Goal: Transaction & Acquisition: Purchase product/service

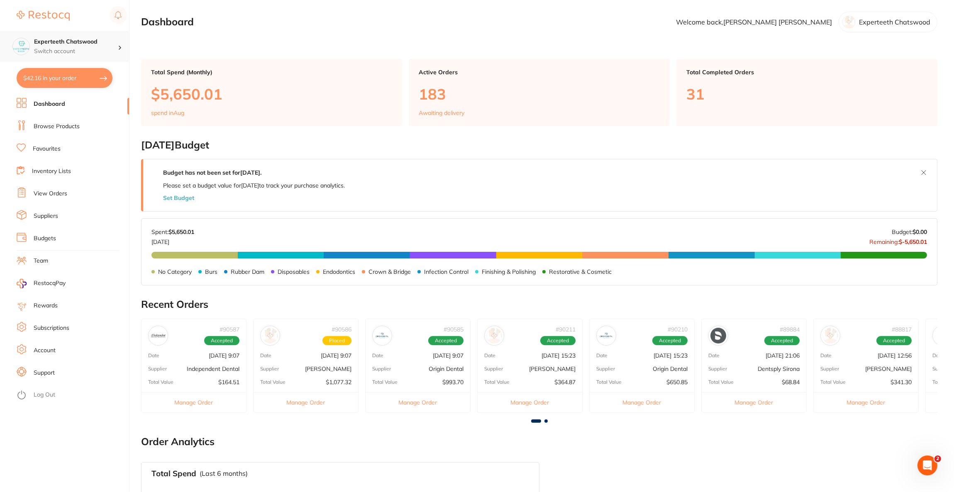
click at [109, 49] on p "Switch account" at bounding box center [76, 51] width 84 height 8
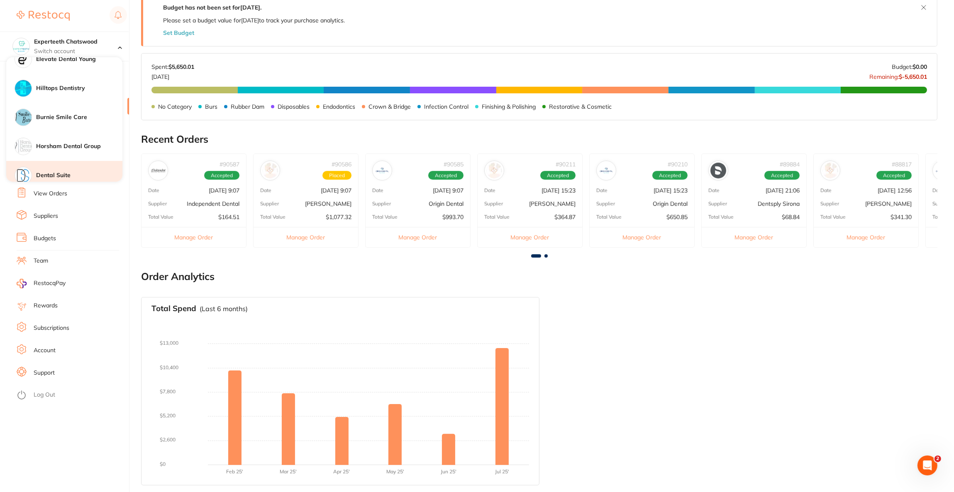
scroll to position [556, 0]
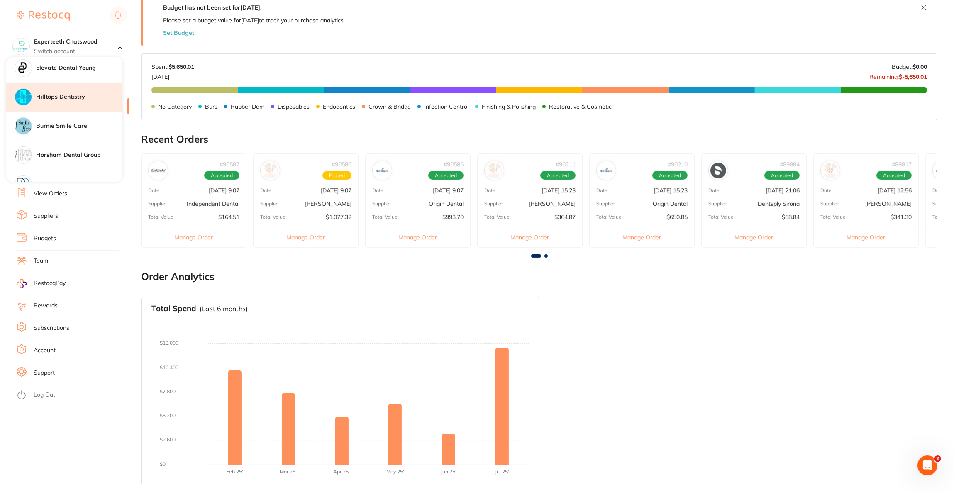
click at [68, 97] on h4 "Hilltops Dentistry" at bounding box center [79, 97] width 86 height 8
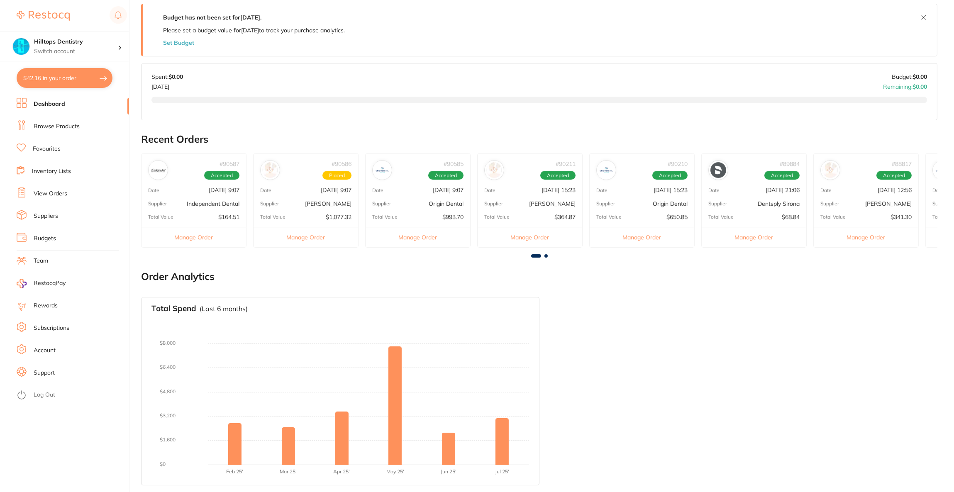
scroll to position [155, 0]
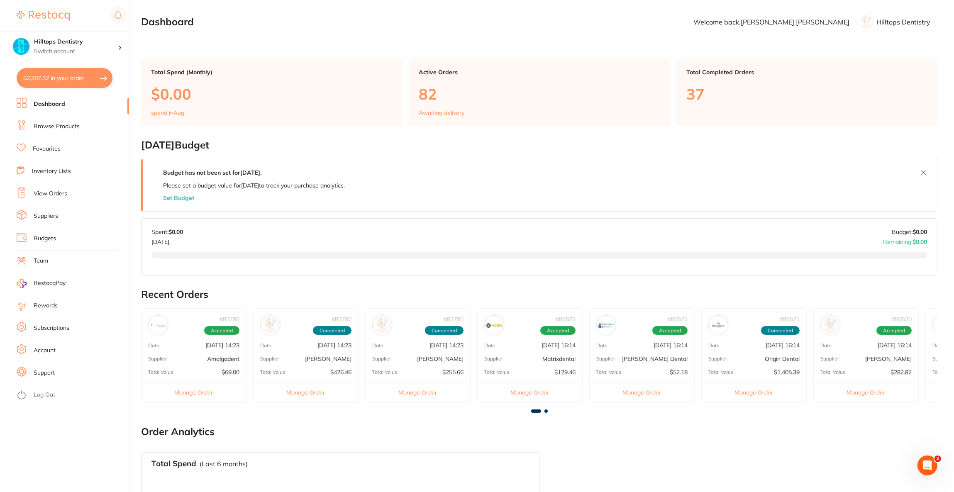
click at [47, 78] on button "$2,387.32 in your order" at bounding box center [65, 78] width 96 height 20
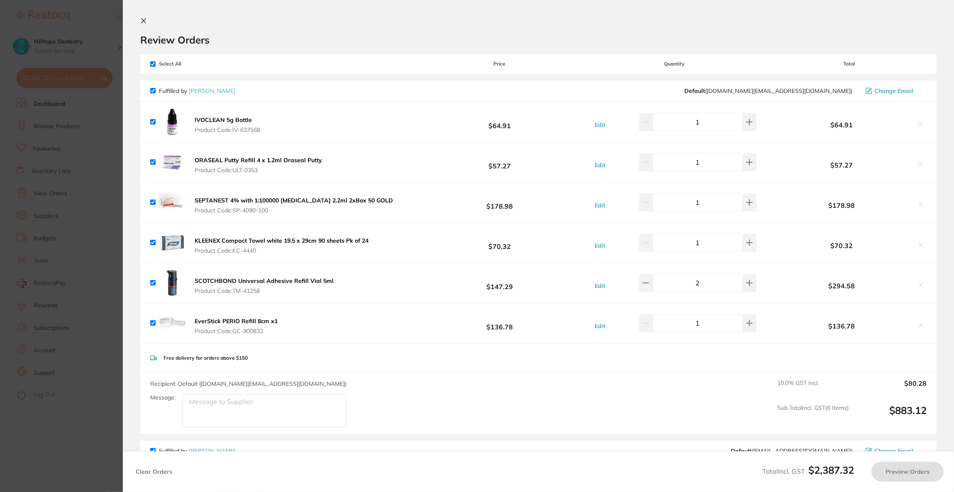
checkbox input "true"
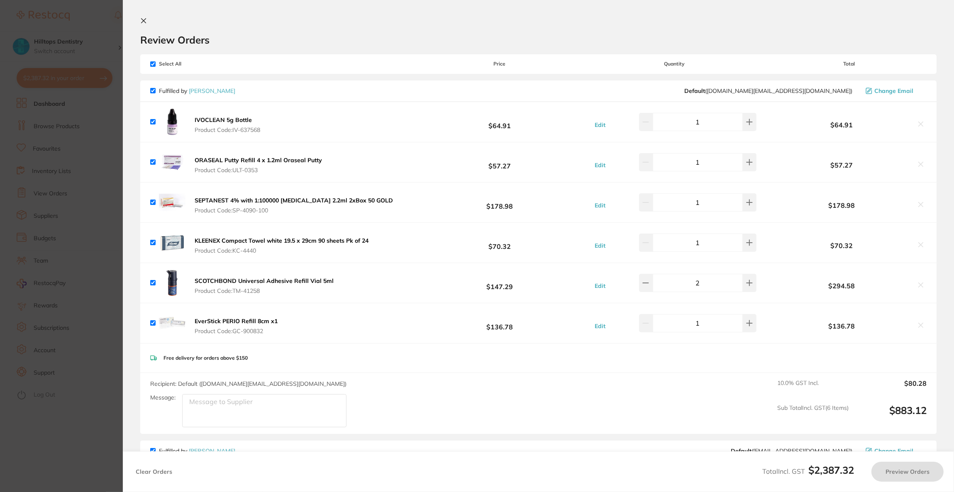
checkbox input "true"
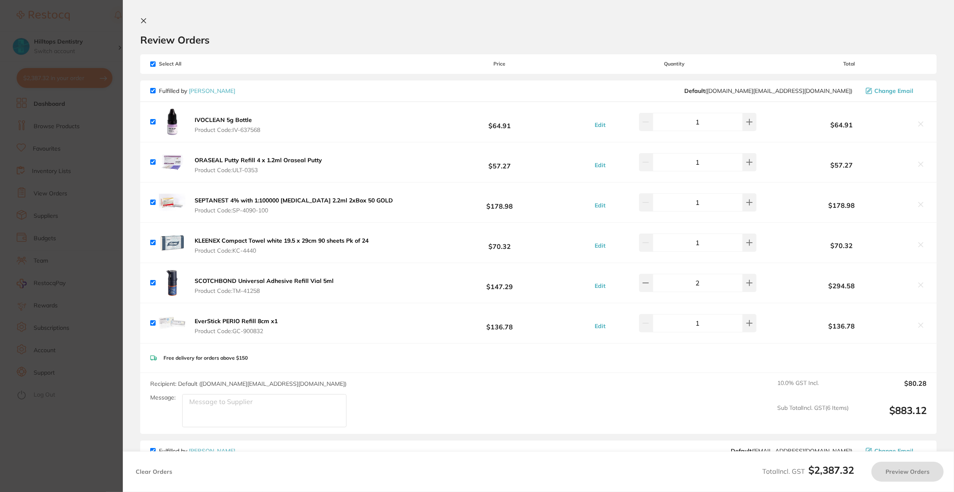
checkbox input "true"
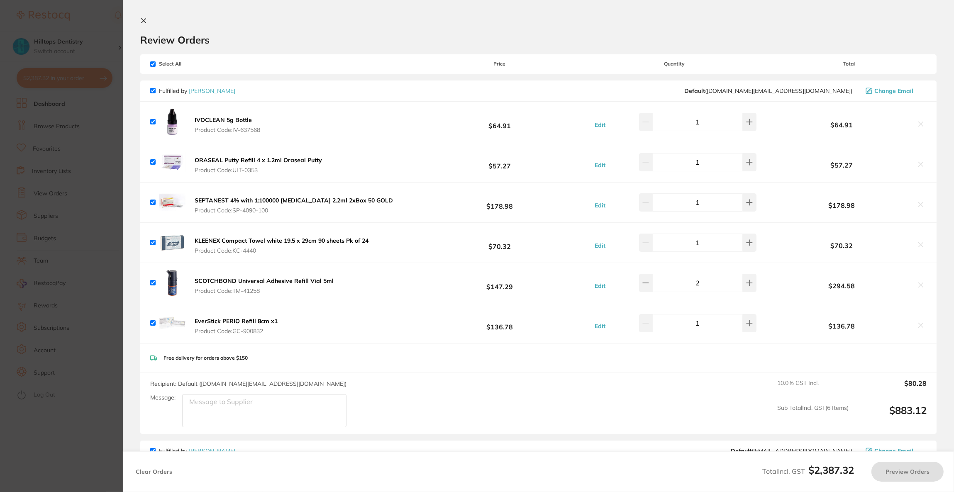
checkbox input "true"
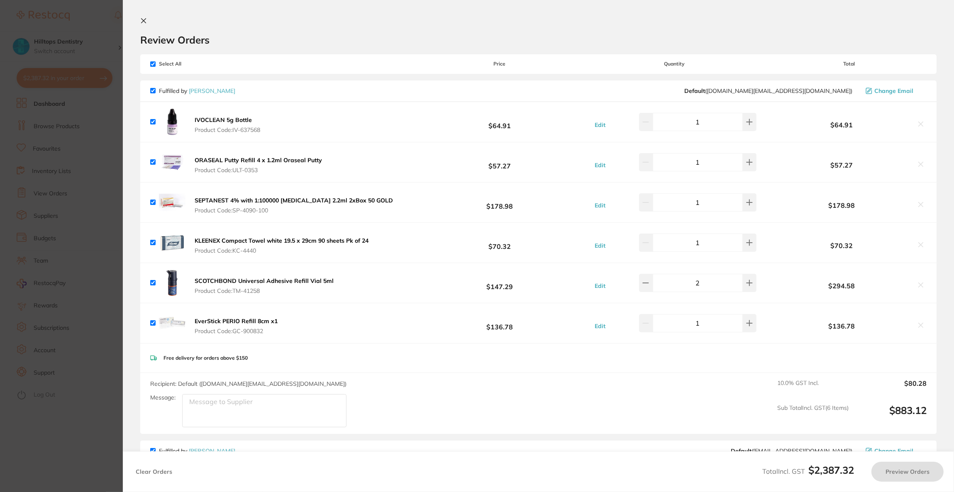
checkbox input "true"
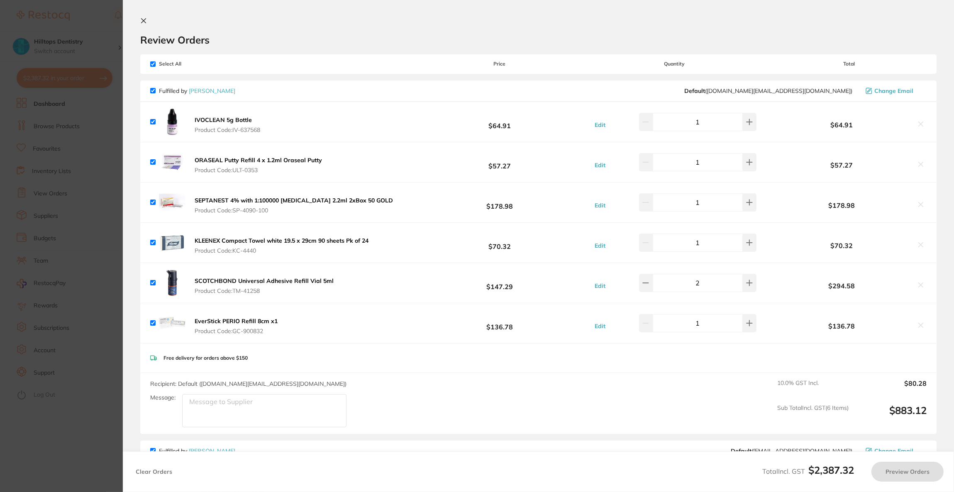
checkbox input "true"
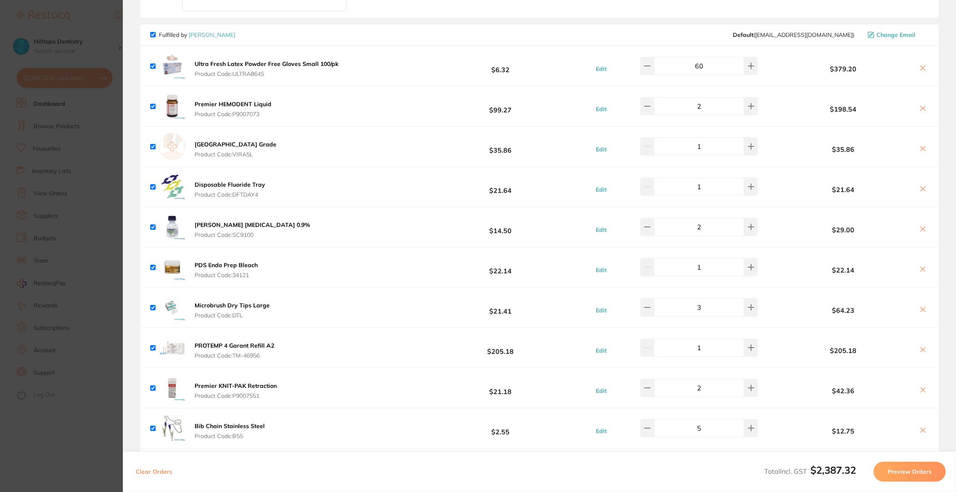
scroll to position [436, 0]
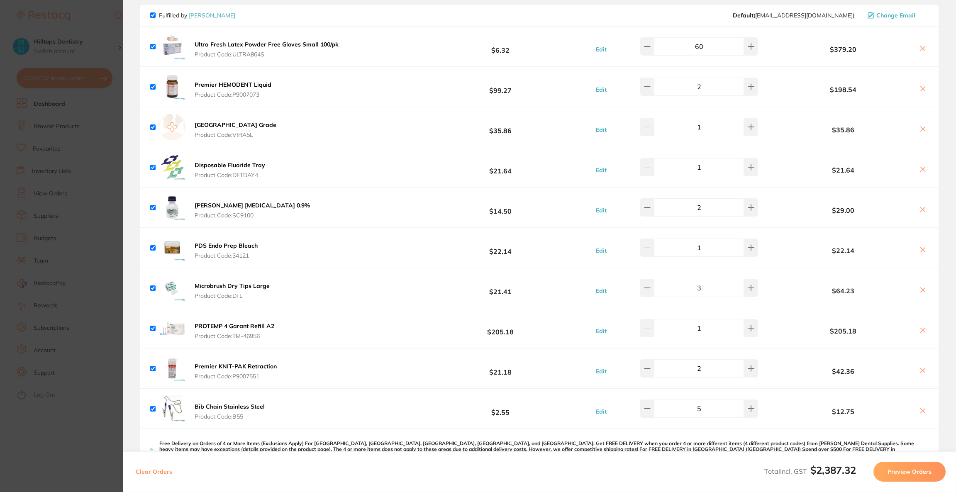
click at [925, 328] on button at bounding box center [923, 331] width 12 height 9
checkbox input "false"
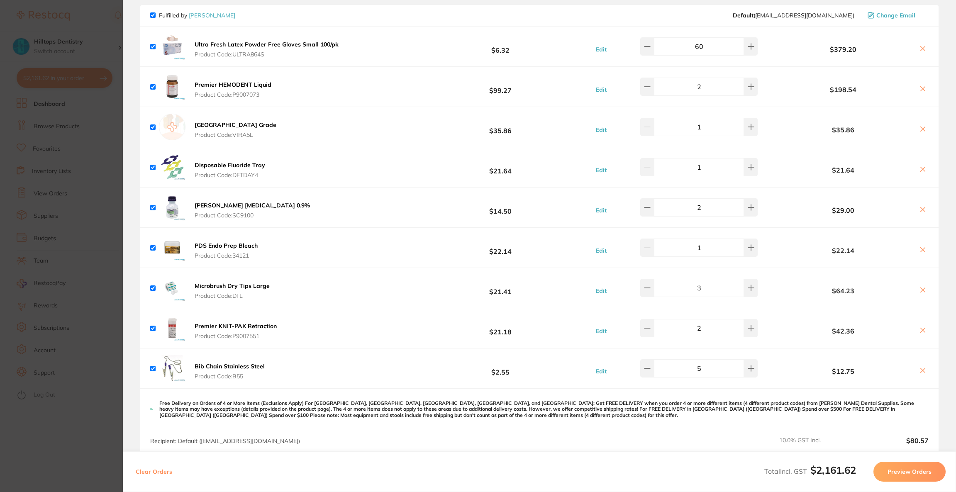
click at [68, 203] on section "Update RRP Set your pre negotiated price for this item. Item Agreed RRP (excl. …" at bounding box center [478, 246] width 956 height 492
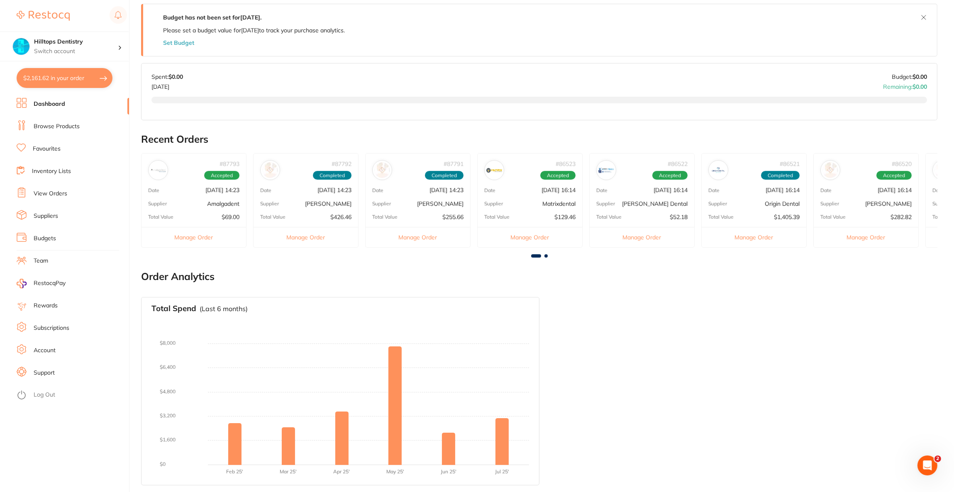
scroll to position [0, 0]
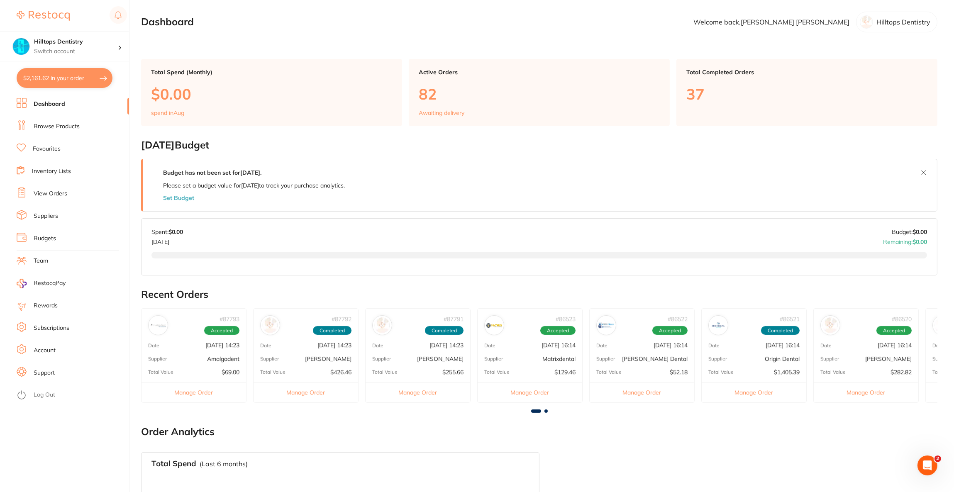
click at [54, 129] on link "Browse Products" at bounding box center [57, 126] width 46 height 8
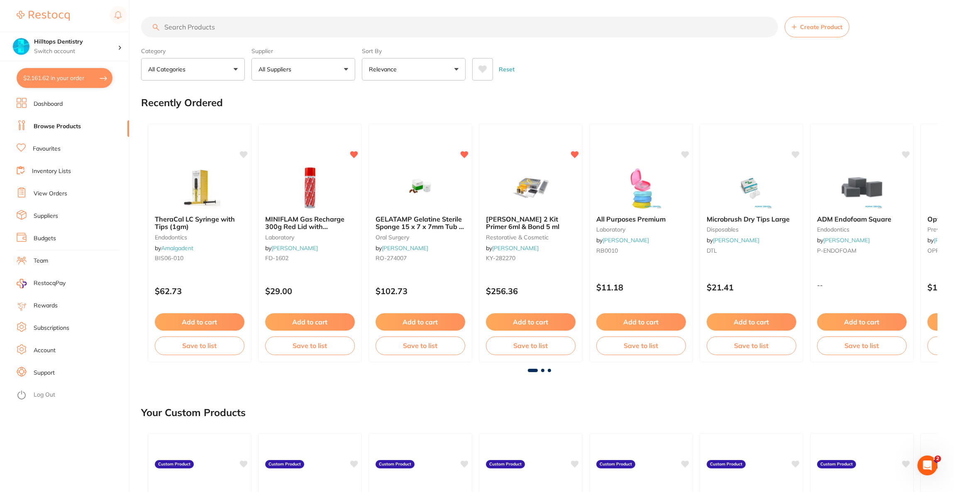
click at [236, 28] on input "search" at bounding box center [459, 27] width 637 height 21
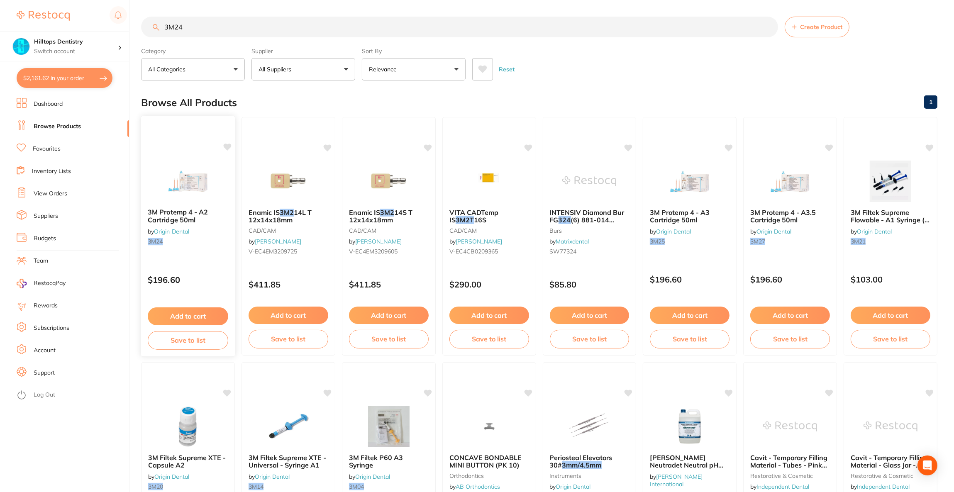
type input "3M24"
click at [183, 207] on div "3M Protemp 4 - A2 Cartridge 50ml by Origin Dental 3M24" at bounding box center [188, 229] width 94 height 54
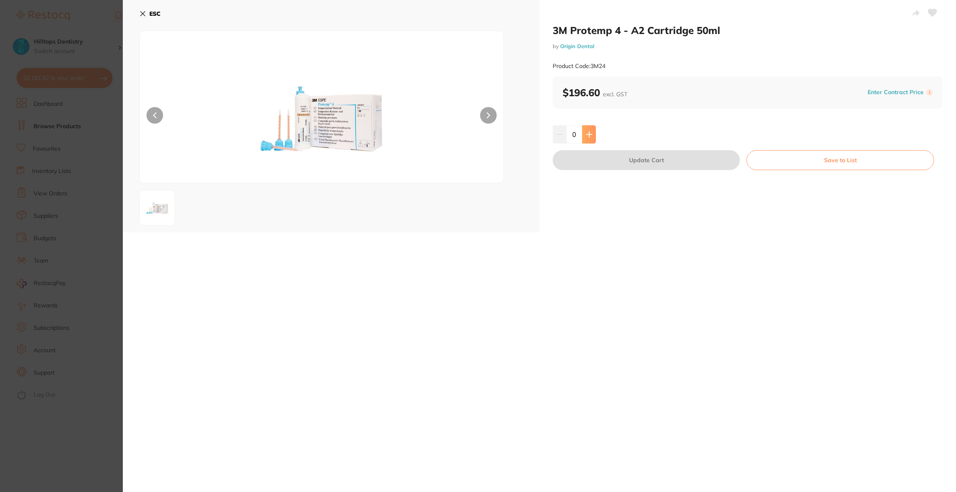
click at [594, 141] on button at bounding box center [589, 134] width 14 height 18
type input "1"
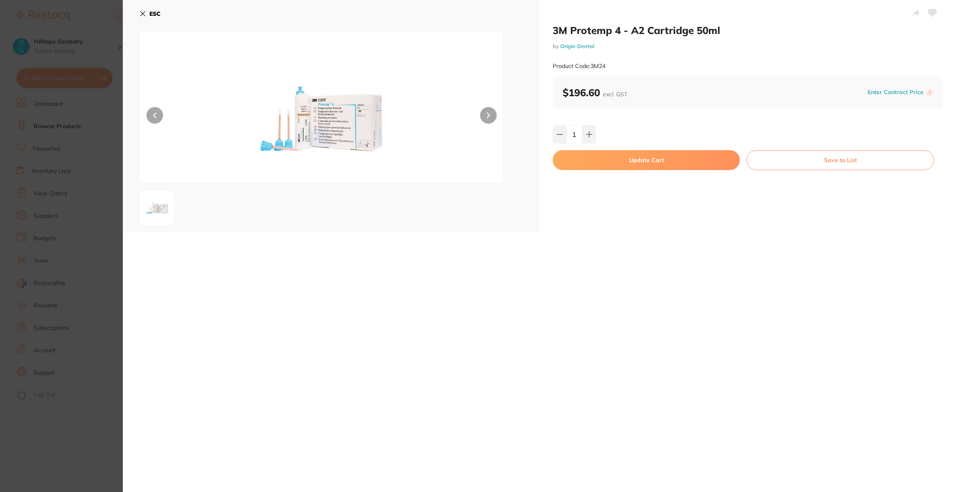
click at [599, 151] on button "Update Cart" at bounding box center [646, 160] width 187 height 20
checkbox input "true"
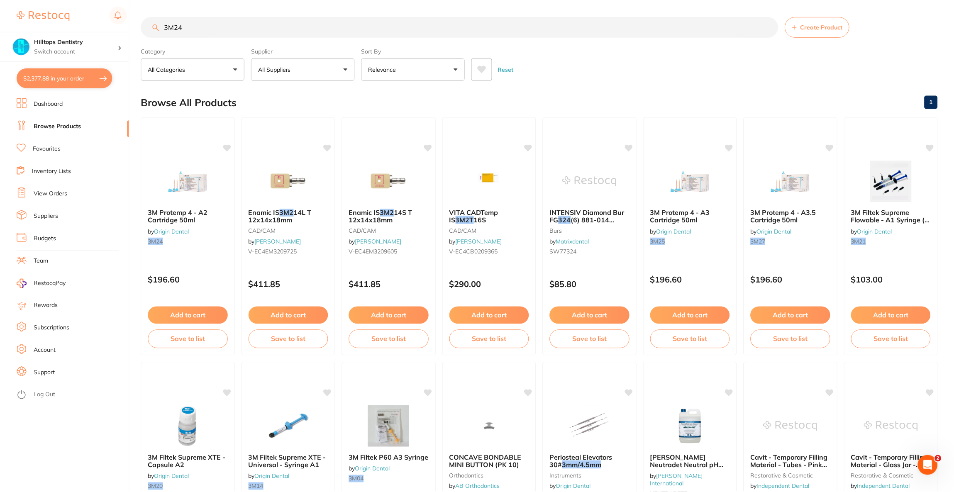
scroll to position [2, 0]
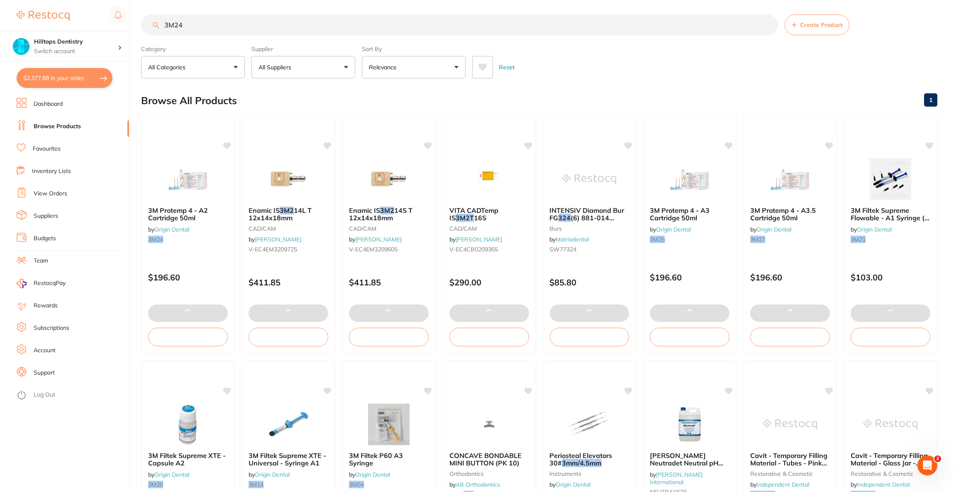
click at [44, 76] on button "$2,377.88 in your order" at bounding box center [65, 78] width 96 height 20
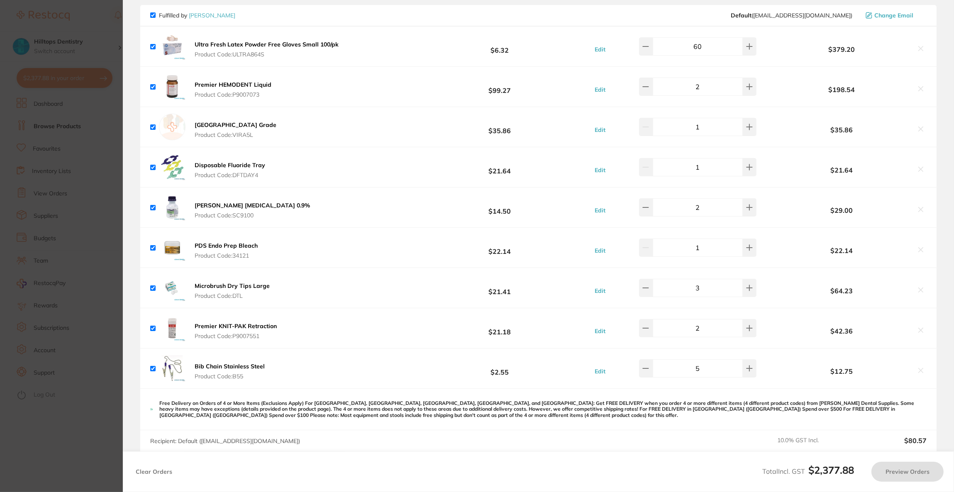
checkbox input "true"
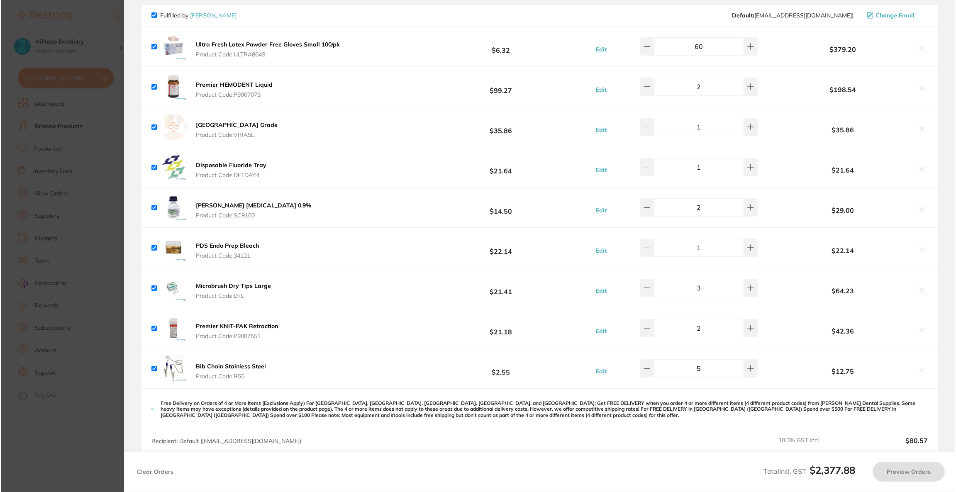
scroll to position [0, 0]
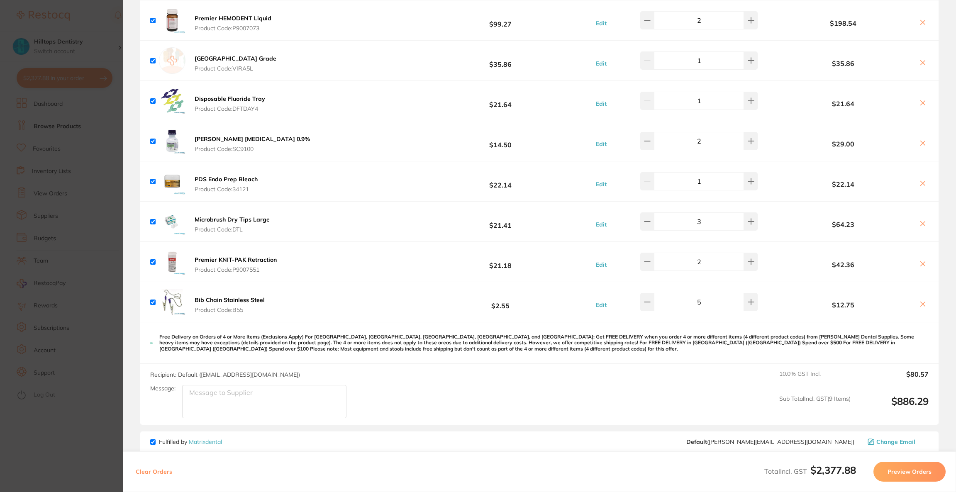
checkbox input "true"
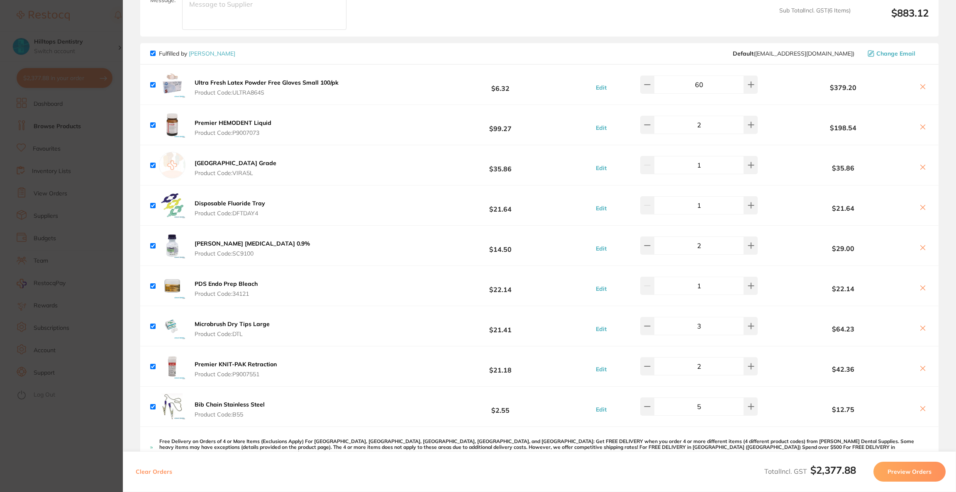
scroll to position [270, 0]
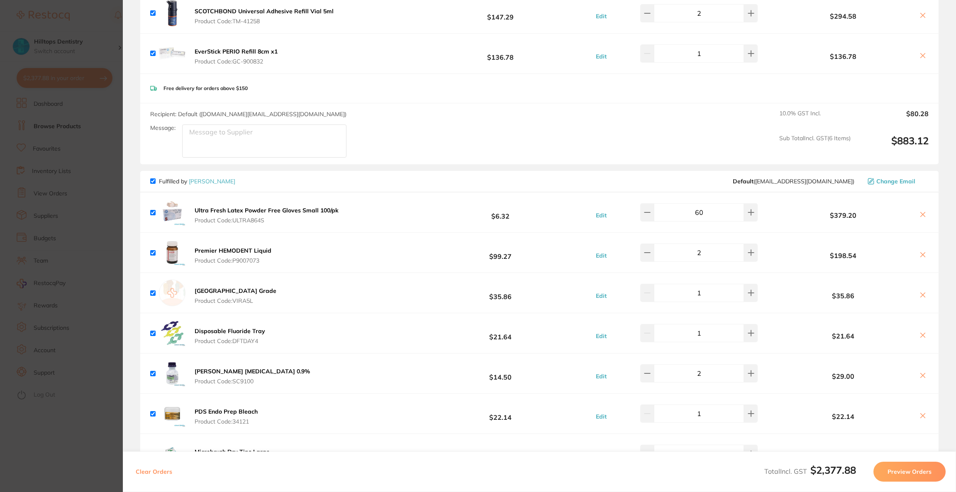
click at [920, 215] on icon at bounding box center [923, 214] width 7 height 7
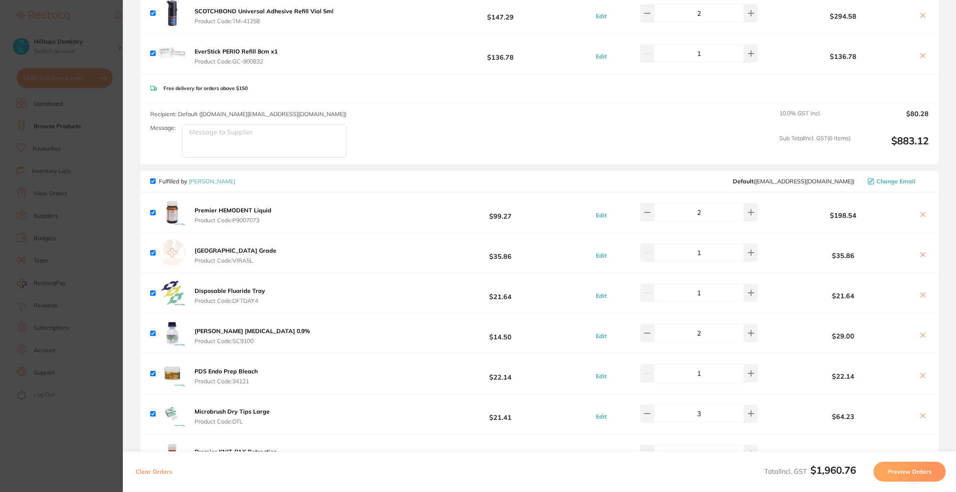
click at [921, 218] on button at bounding box center [923, 215] width 12 height 9
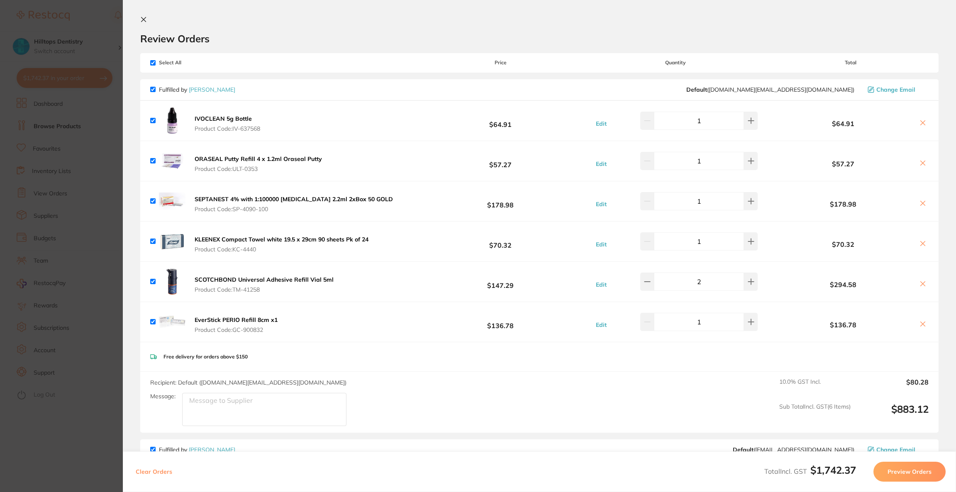
scroll to position [0, 0]
click at [920, 247] on icon at bounding box center [923, 245] width 7 height 7
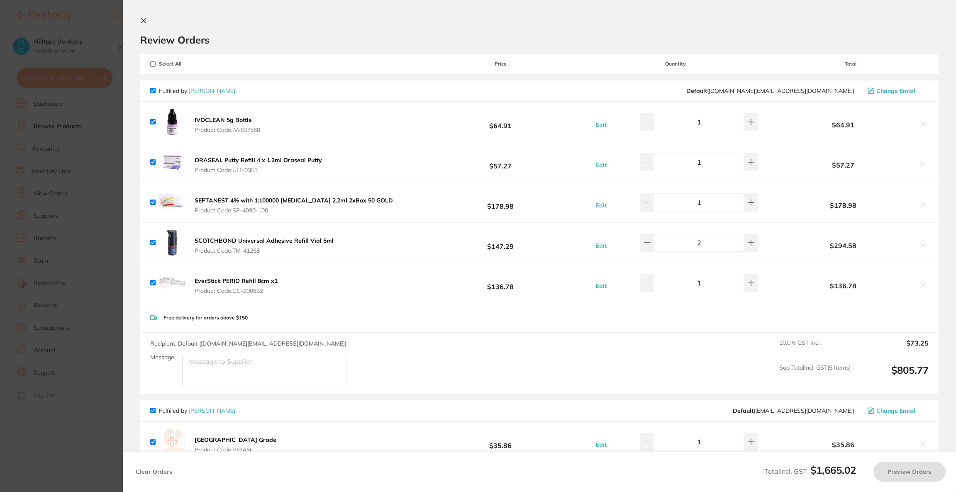
checkbox input "true"
click at [52, 29] on section "Update RRP Set your pre negotiated price for this item. Item Agreed RRP (excl. …" at bounding box center [478, 246] width 956 height 492
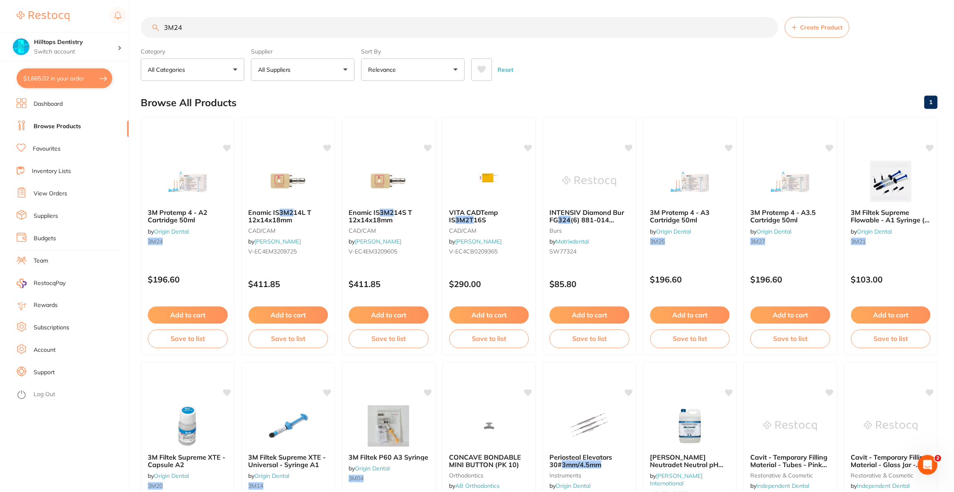
scroll to position [2, 0]
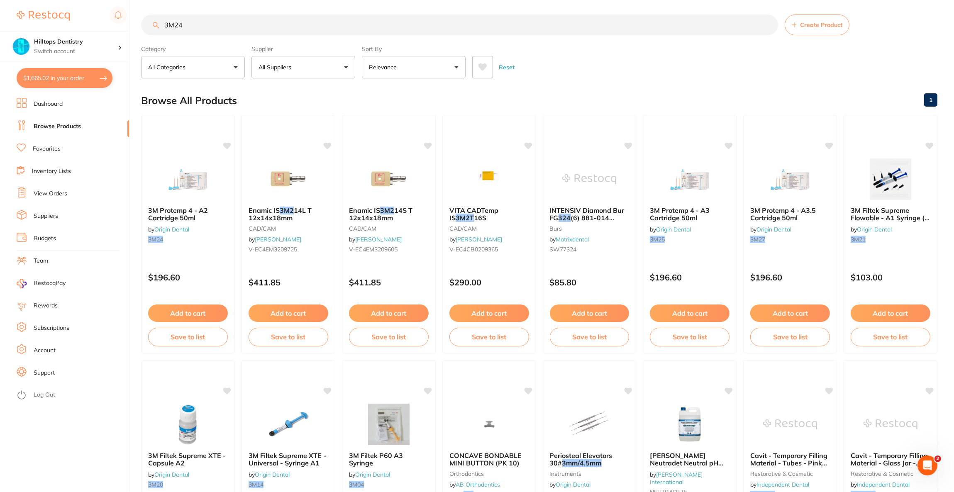
drag, startPoint x: 209, startPoint y: 21, endPoint x: 139, endPoint y: 26, distance: 70.3
click at [139, 26] on div "$1,665.02 Hilltops Dentistry Switch account Riaz [MEDICAL_DATA] Experteeth Dent…" at bounding box center [477, 244] width 954 height 492
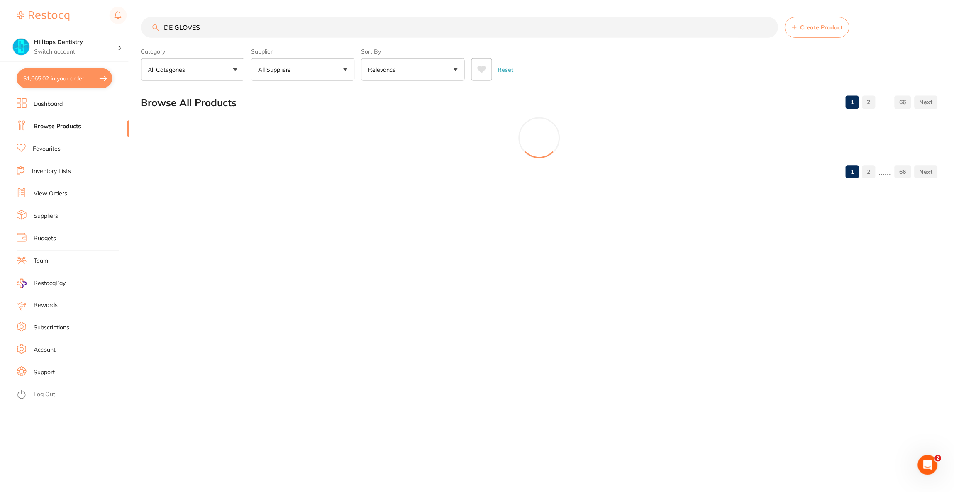
scroll to position [0, 0]
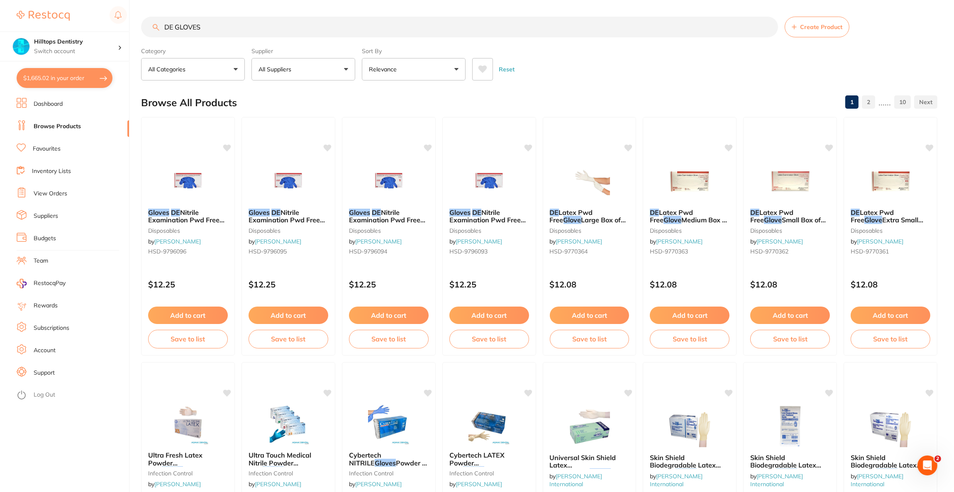
type input "DE GLOVES"
click at [294, 73] on p "All Suppliers" at bounding box center [277, 69] width 36 height 8
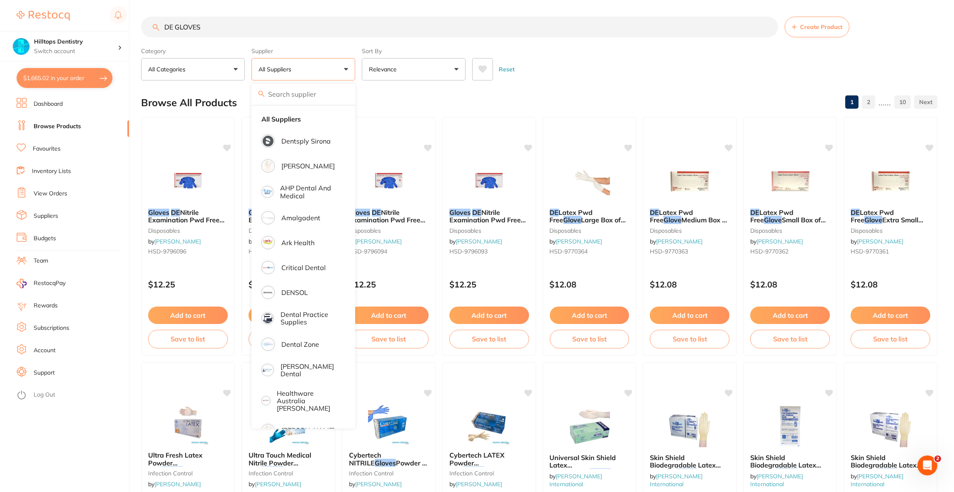
click at [652, 69] on div "Reset" at bounding box center [701, 65] width 459 height 29
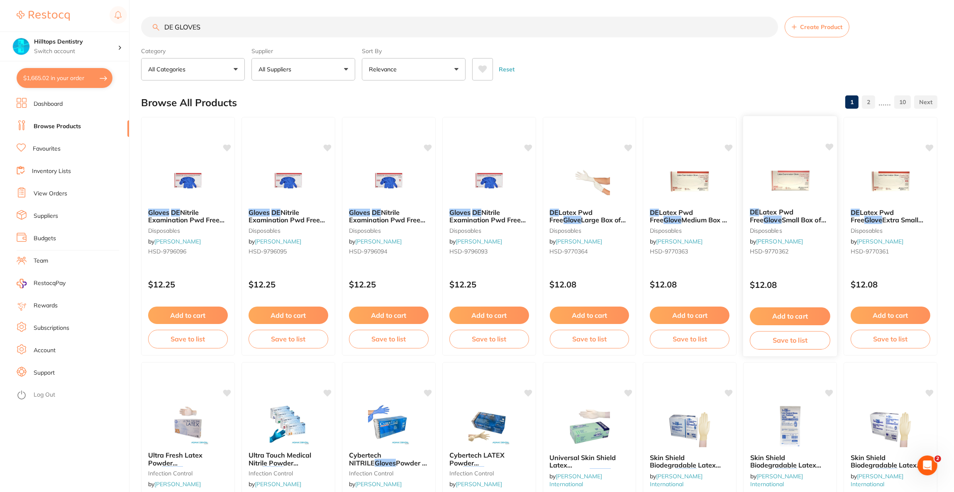
click at [771, 179] on img at bounding box center [790, 181] width 54 height 42
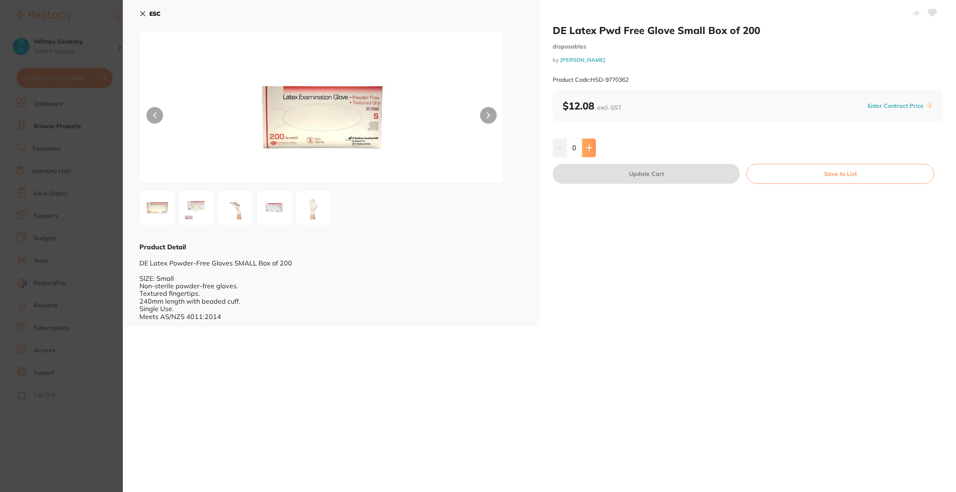
click at [593, 148] on button at bounding box center [589, 148] width 14 height 18
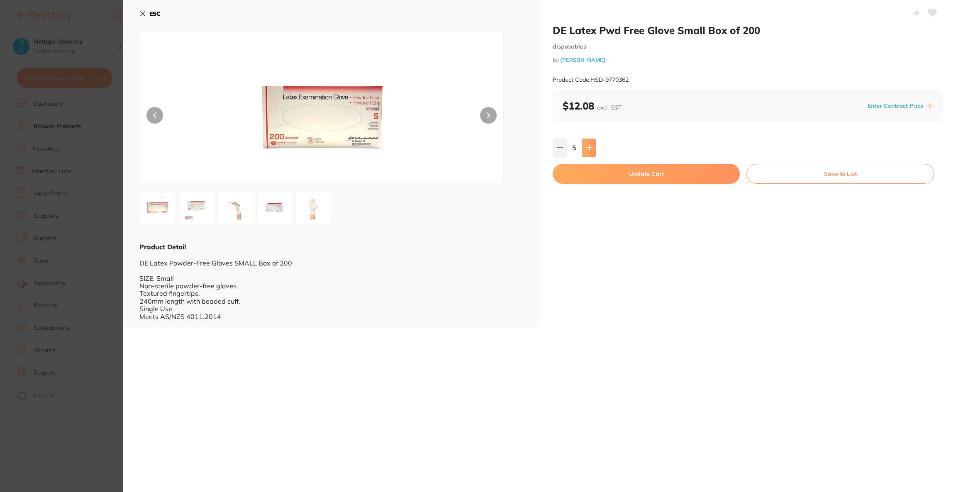
click at [593, 148] on button at bounding box center [589, 148] width 14 height 18
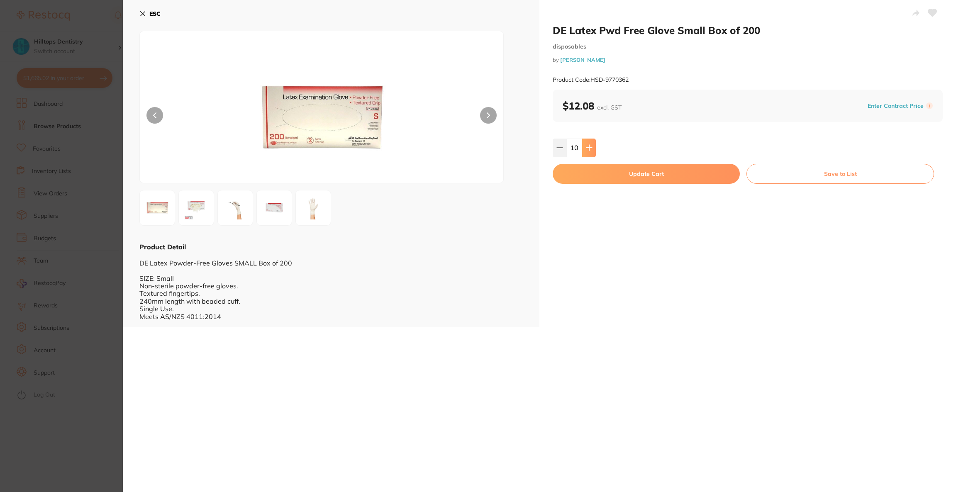
click at [593, 148] on button at bounding box center [589, 148] width 14 height 18
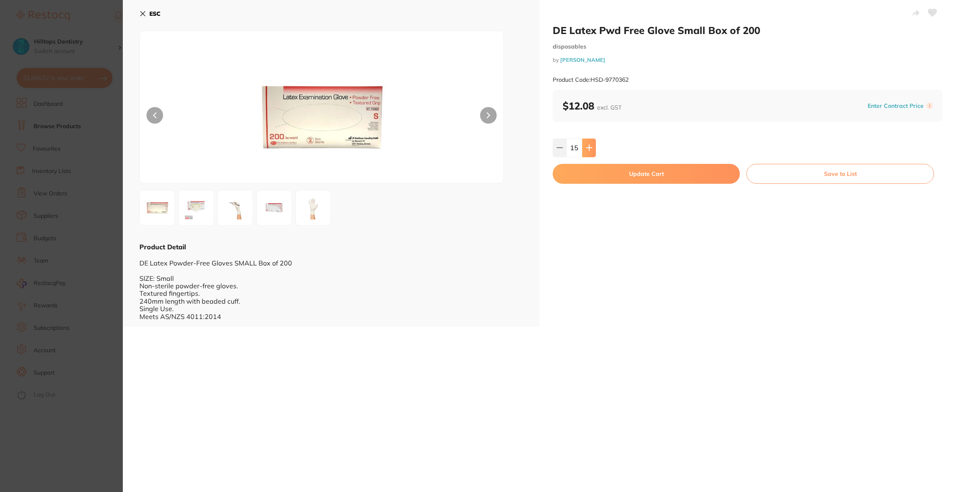
click at [593, 148] on button at bounding box center [589, 148] width 14 height 18
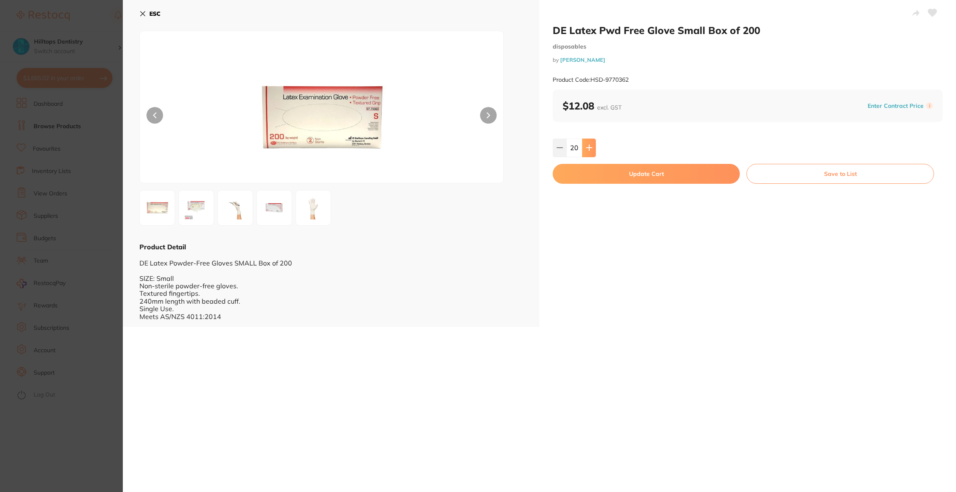
click at [593, 148] on button at bounding box center [589, 148] width 14 height 18
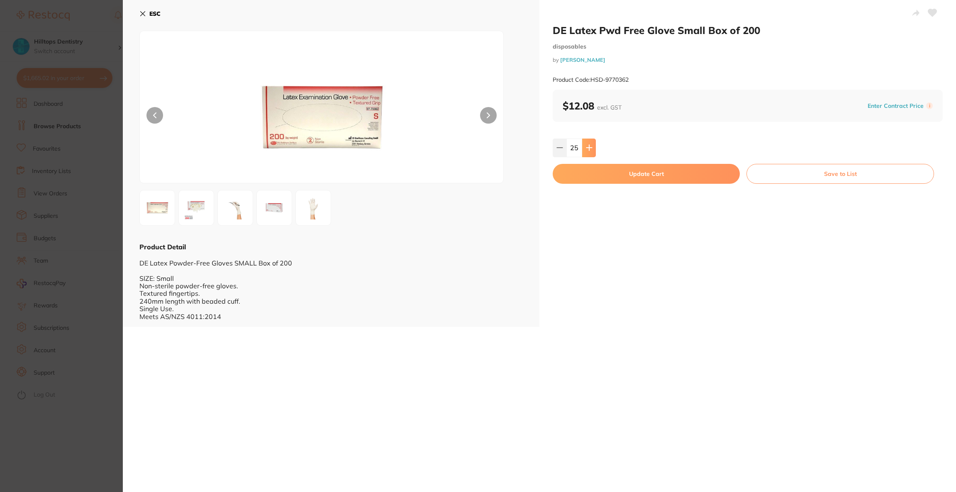
click at [593, 148] on button at bounding box center [589, 148] width 14 height 18
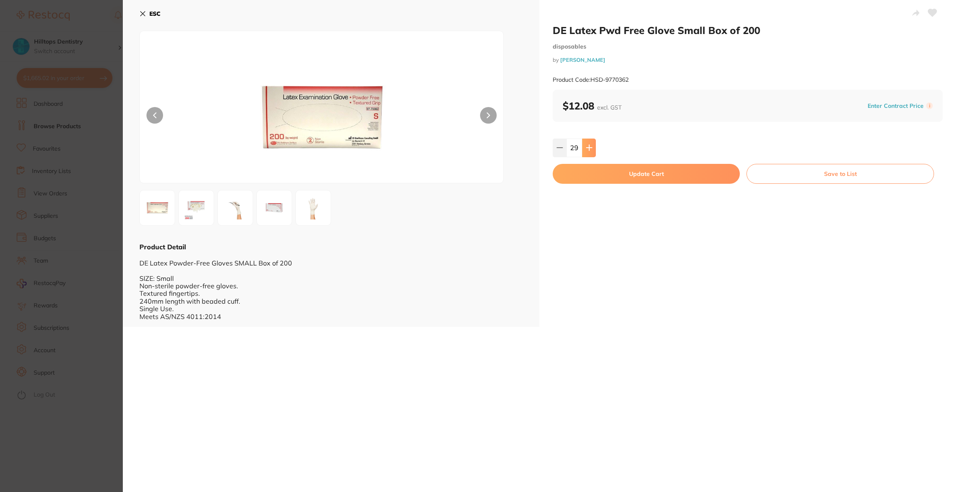
type input "30"
click at [594, 180] on button "Update Cart" at bounding box center [646, 174] width 187 height 20
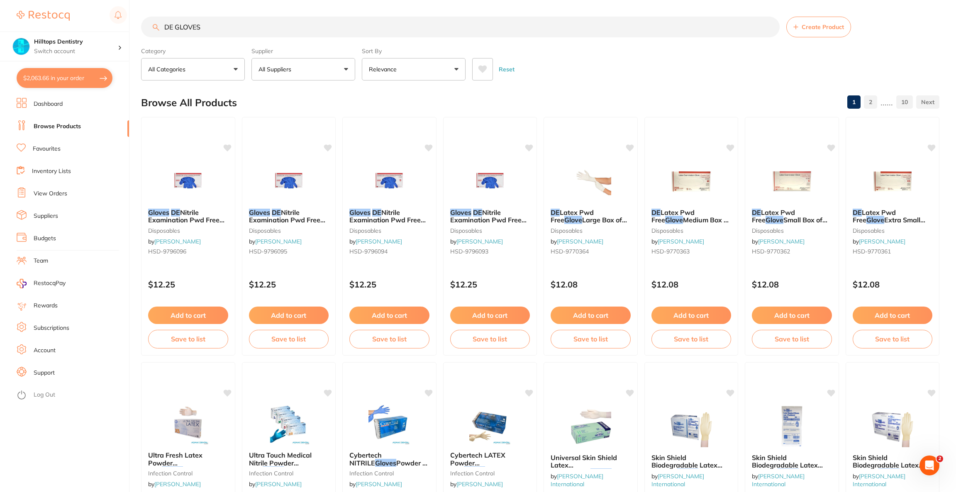
checkbox input "false"
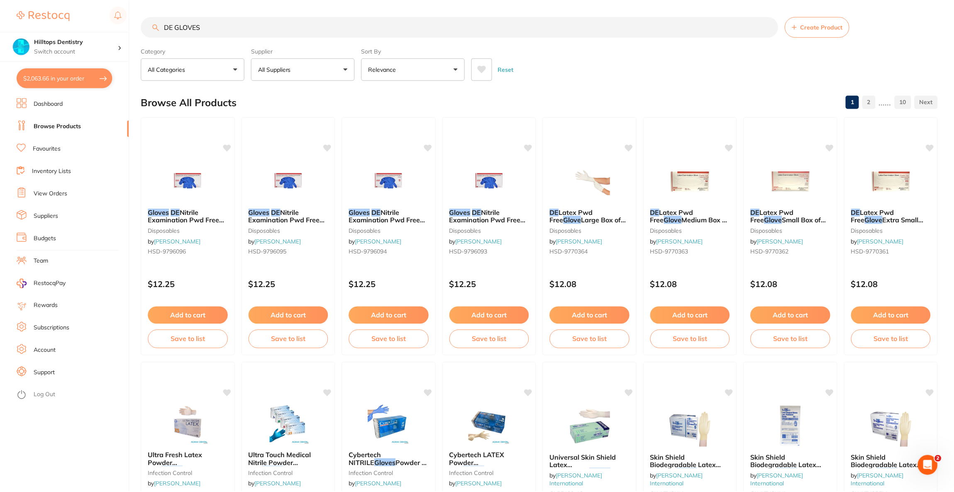
scroll to position [2, 0]
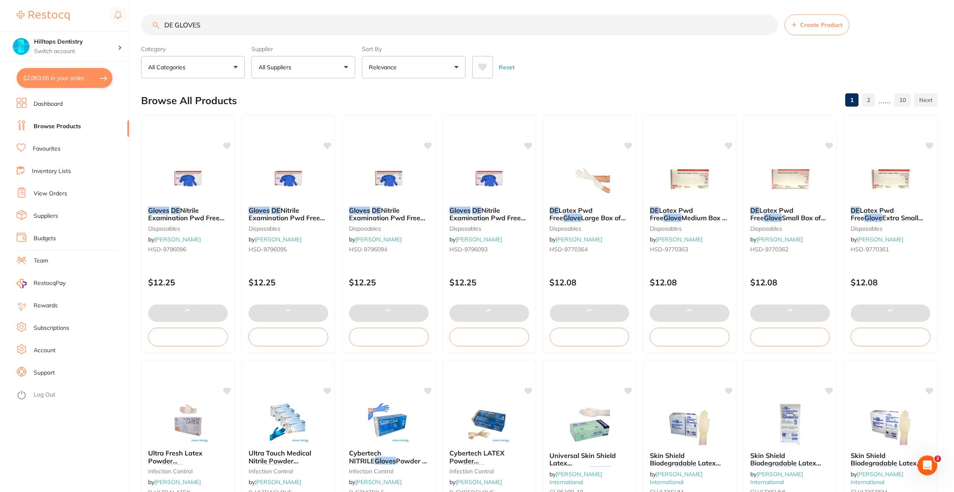
drag, startPoint x: 257, startPoint y: 19, endPoint x: 104, endPoint y: 22, distance: 153.6
click at [104, 22] on div "$2,063.66 Hilltops Dentistry Switch account Riaz [MEDICAL_DATA] Experteeth Dent…" at bounding box center [477, 244] width 954 height 492
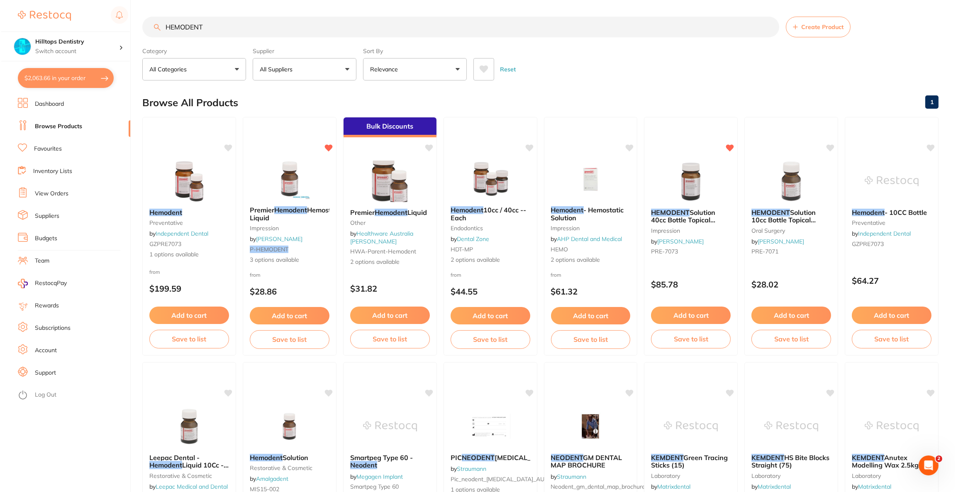
scroll to position [0, 0]
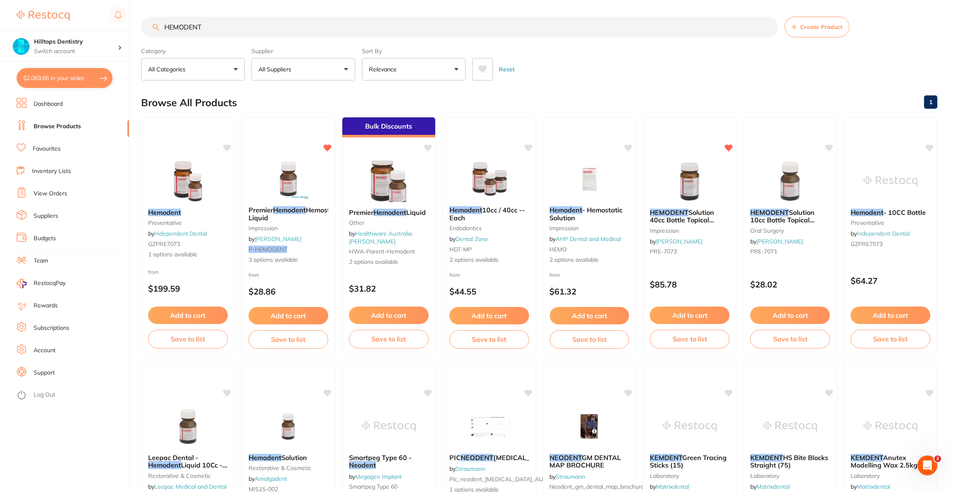
type input "HEMODENT"
click at [278, 60] on button "All Suppliers" at bounding box center [304, 69] width 104 height 22
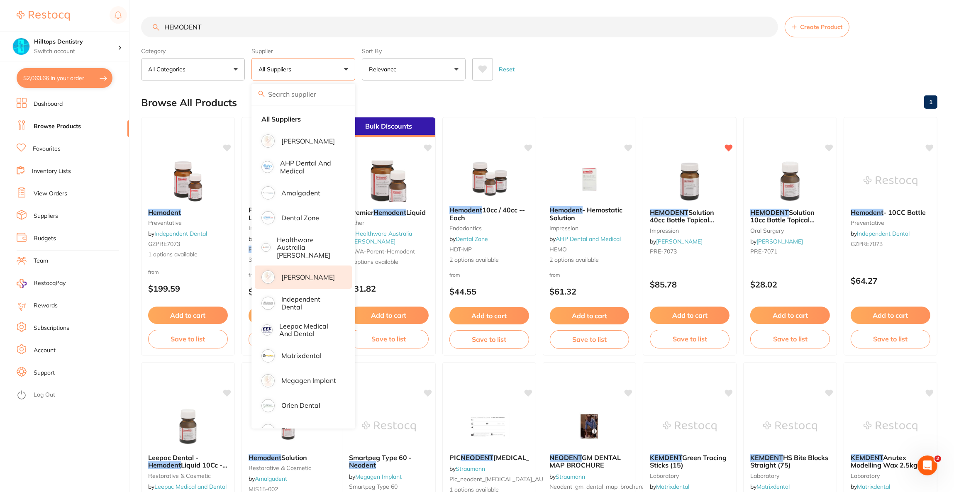
click at [319, 274] on p "[PERSON_NAME]" at bounding box center [308, 277] width 54 height 7
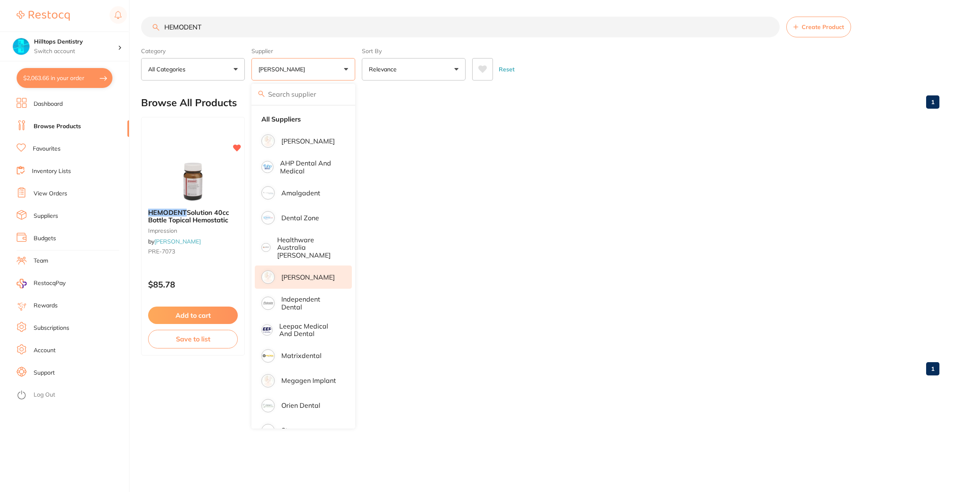
click at [591, 83] on main "HEMODENT Create Product Category All Categories All Categories impression [MEDI…" at bounding box center [548, 199] width 815 height 399
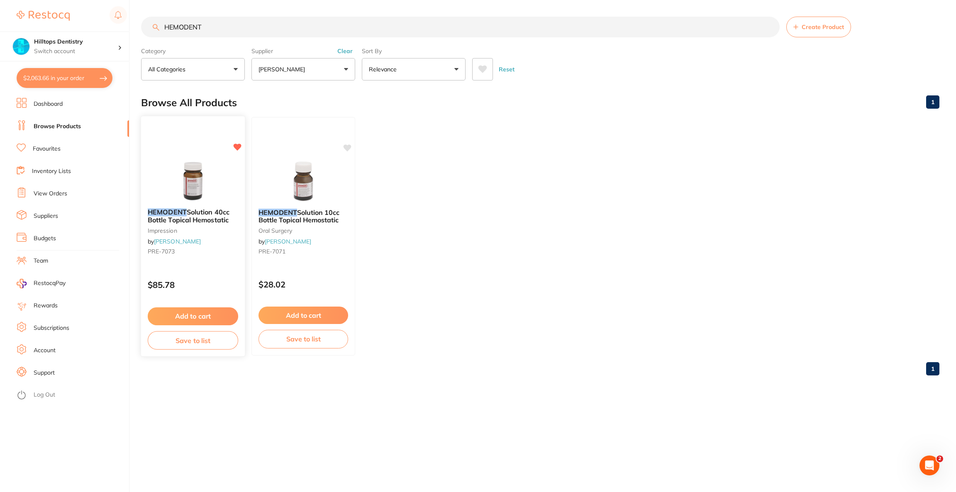
click at [233, 173] on div at bounding box center [193, 181] width 104 height 42
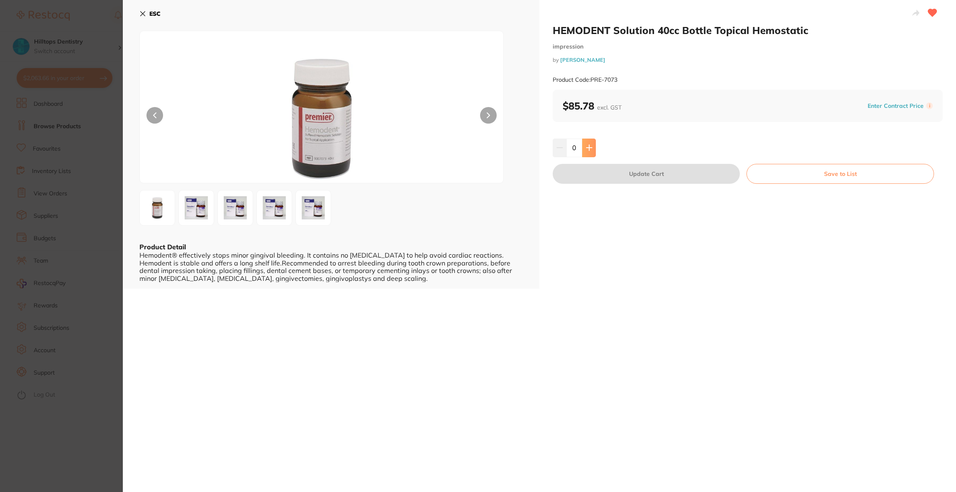
click at [590, 148] on icon at bounding box center [588, 147] width 5 height 5
type input "2"
click at [600, 174] on button "Update Cart" at bounding box center [646, 174] width 187 height 20
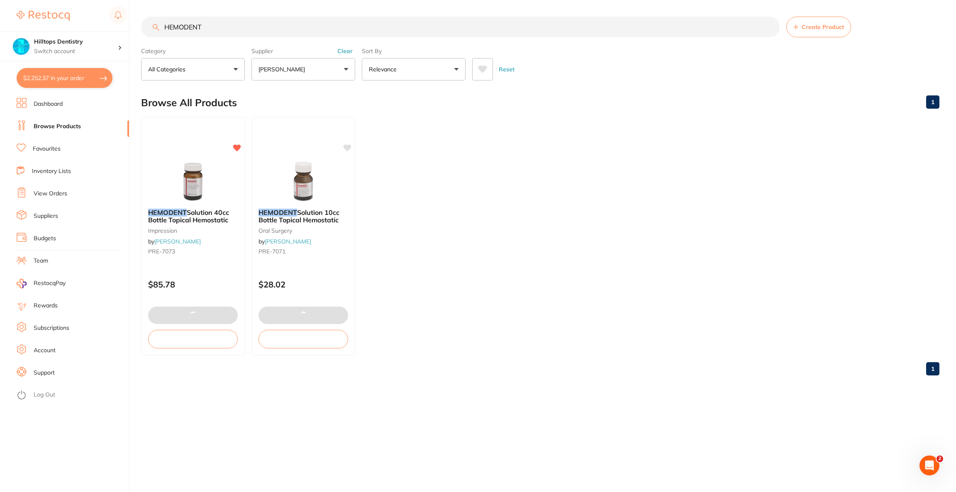
click at [88, 85] on button "$2,252.37 in your order" at bounding box center [65, 78] width 96 height 20
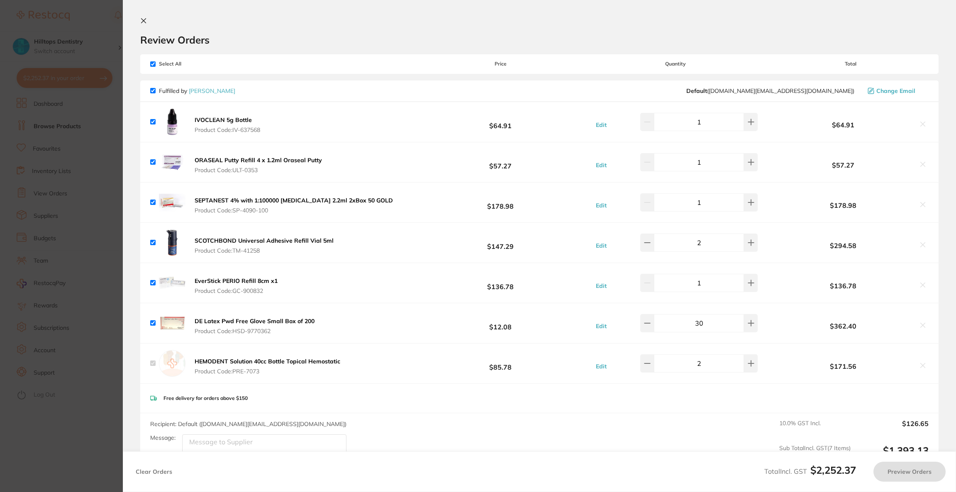
checkbox input "true"
checkbox input "false"
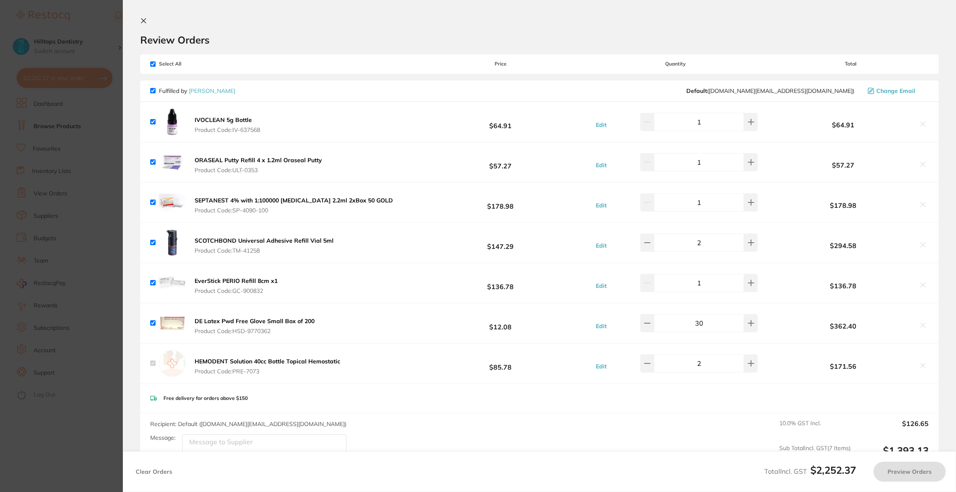
checkbox input "false"
checkbox input "true"
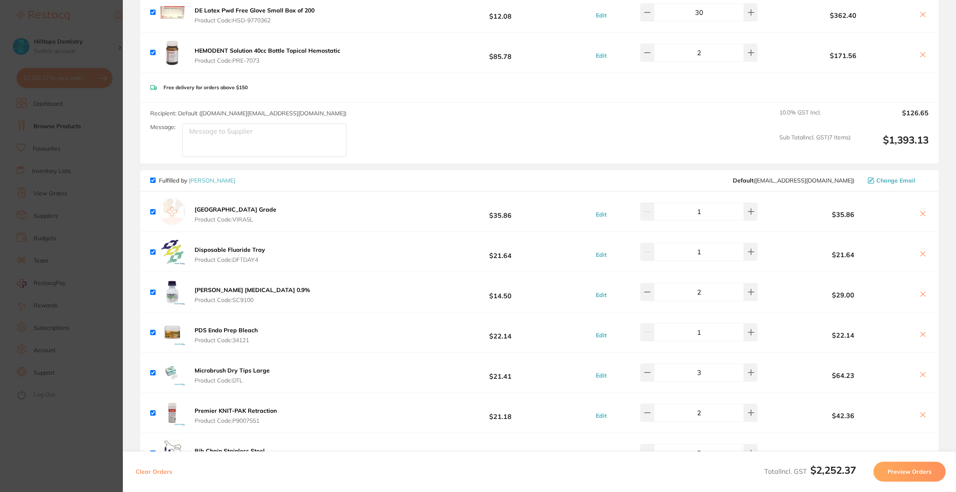
scroll to position [436, 0]
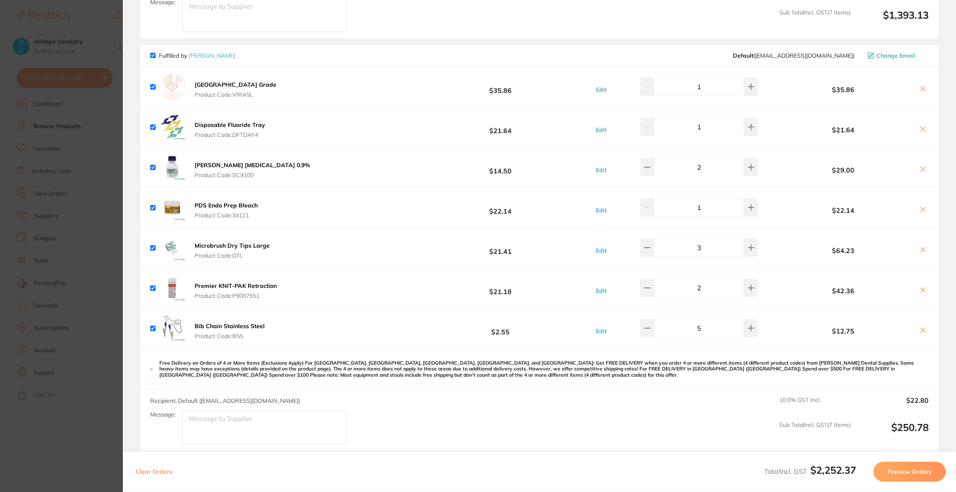
click at [4, 111] on section "Update RRP Set your pre negotiated price for this item. Item Agreed RRP (excl. …" at bounding box center [478, 246] width 956 height 492
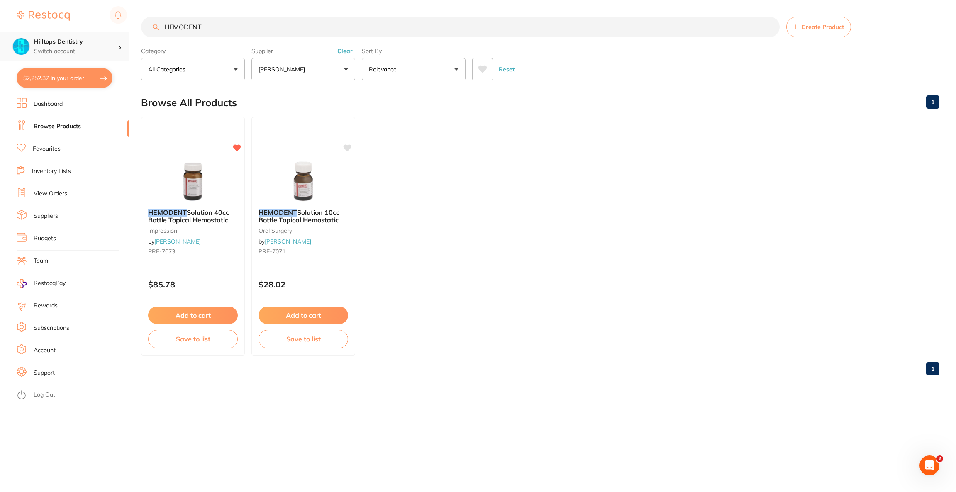
drag, startPoint x: 241, startPoint y: 29, endPoint x: 51, endPoint y: 49, distance: 191.1
click at [51, 49] on div "$2,252.37 Hilltops Dentistry Switch account Riaz [MEDICAL_DATA] Experteeth Dent…" at bounding box center [478, 246] width 956 height 492
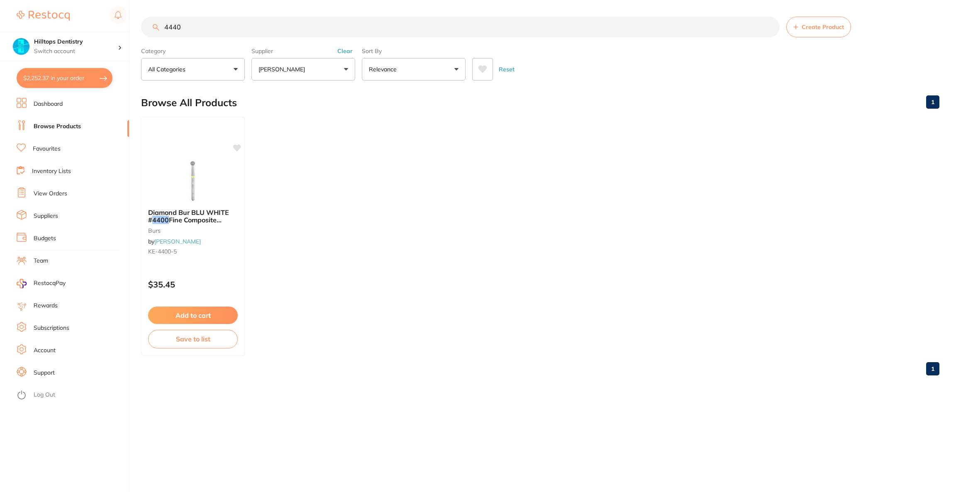
type input "4440"
click at [345, 77] on button "[PERSON_NAME]" at bounding box center [304, 69] width 104 height 22
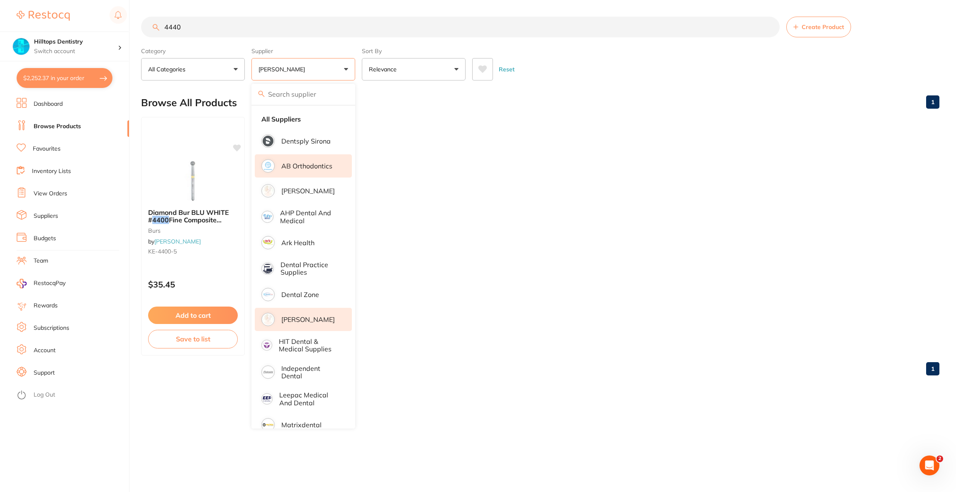
scroll to position [0, 0]
click at [312, 316] on p "[PERSON_NAME]" at bounding box center [308, 319] width 54 height 7
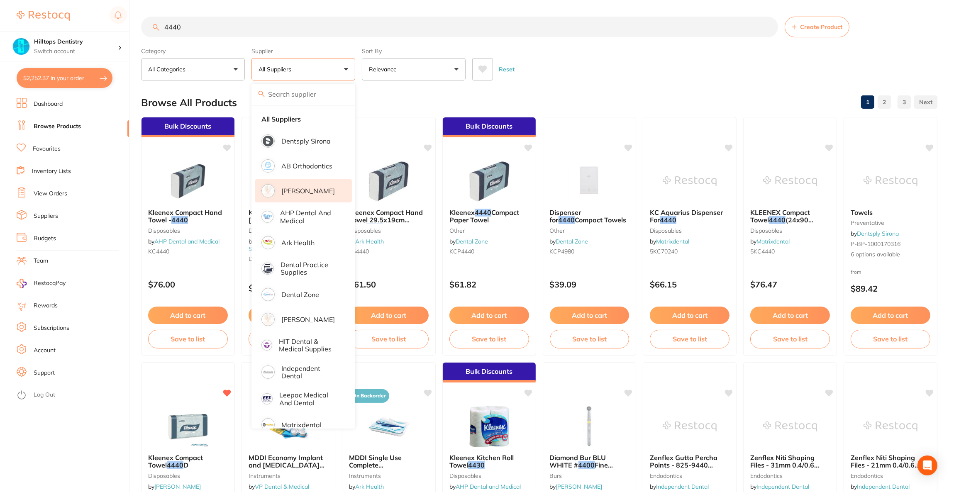
click at [313, 191] on p "[PERSON_NAME]" at bounding box center [308, 190] width 54 height 7
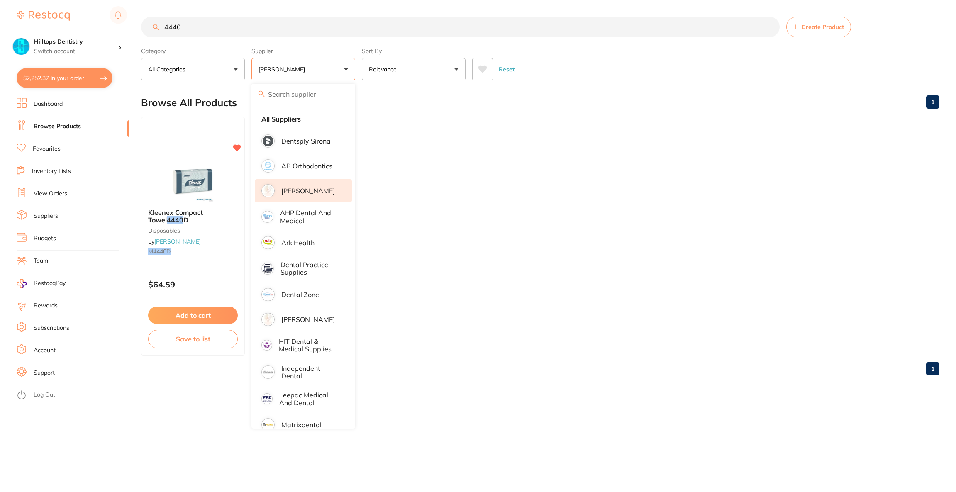
click at [679, 110] on div "Browse All Products 1" at bounding box center [540, 103] width 799 height 28
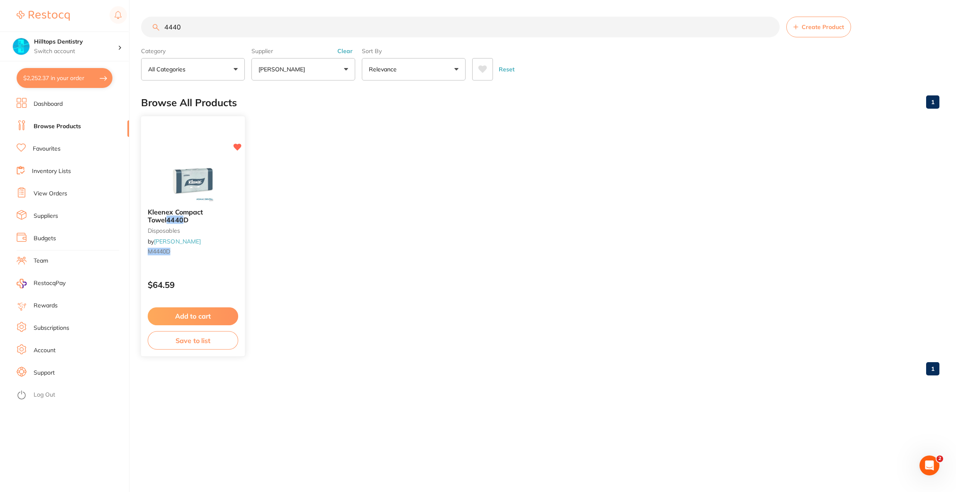
click at [188, 145] on div "Kleenex Compact Towel 4440 D disposables by [PERSON_NAME] M4440D $64.59 Add to …" at bounding box center [193, 236] width 105 height 241
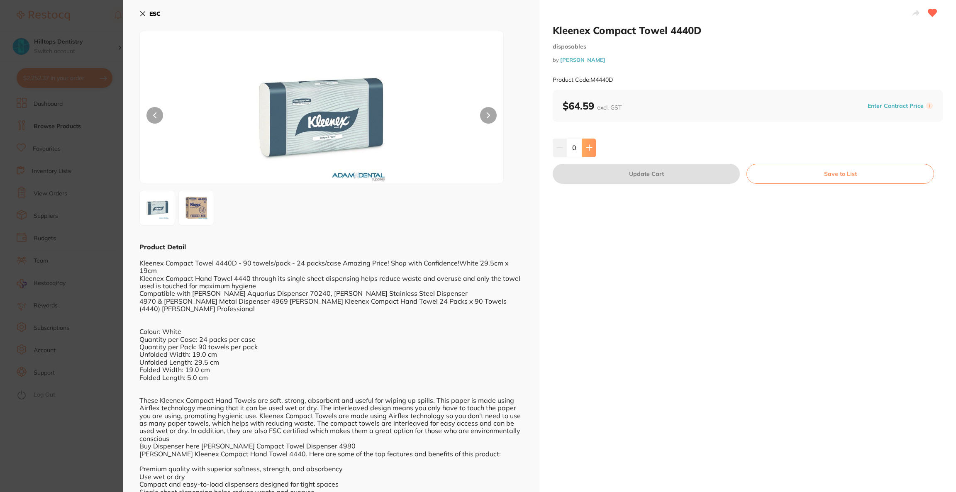
click at [590, 148] on icon at bounding box center [588, 147] width 5 height 5
type input "1"
click at [593, 174] on button "Update Cart" at bounding box center [646, 174] width 187 height 20
checkbox input "false"
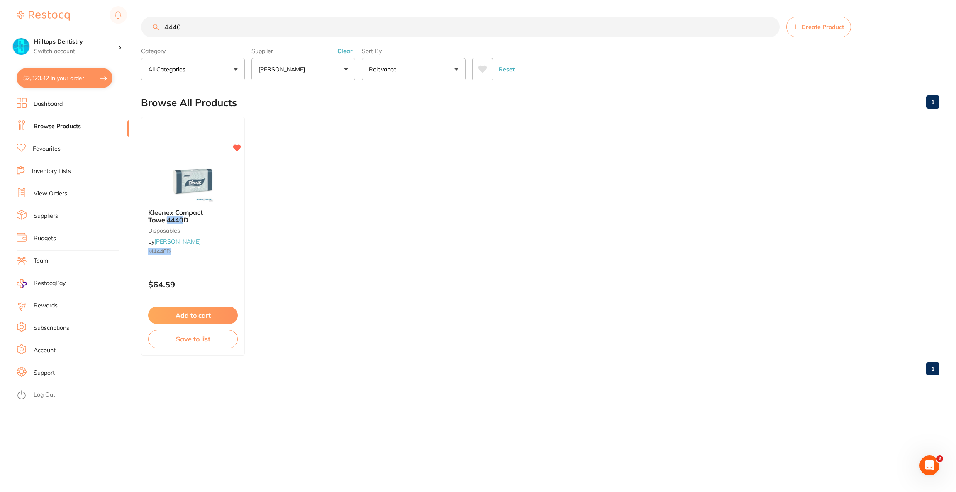
click at [66, 81] on button "$2,323.42 in your order" at bounding box center [65, 78] width 96 height 20
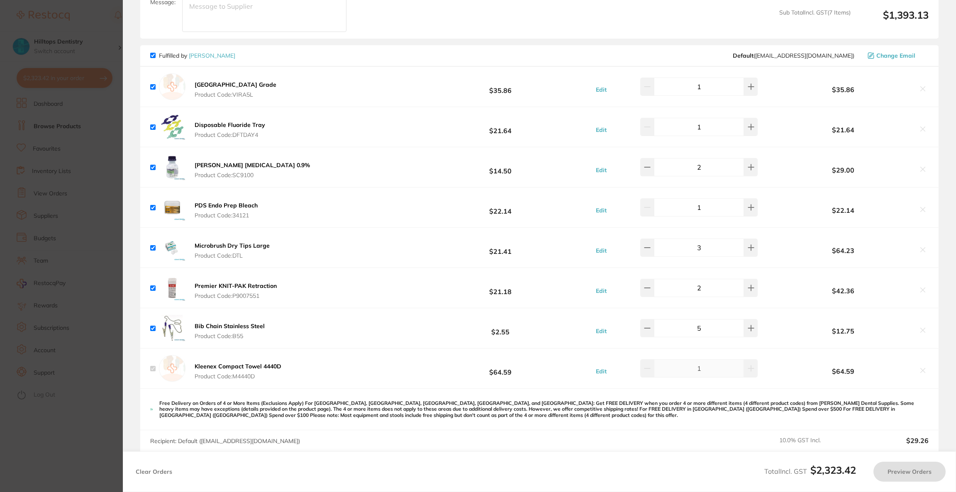
checkbox input "true"
checkbox input "false"
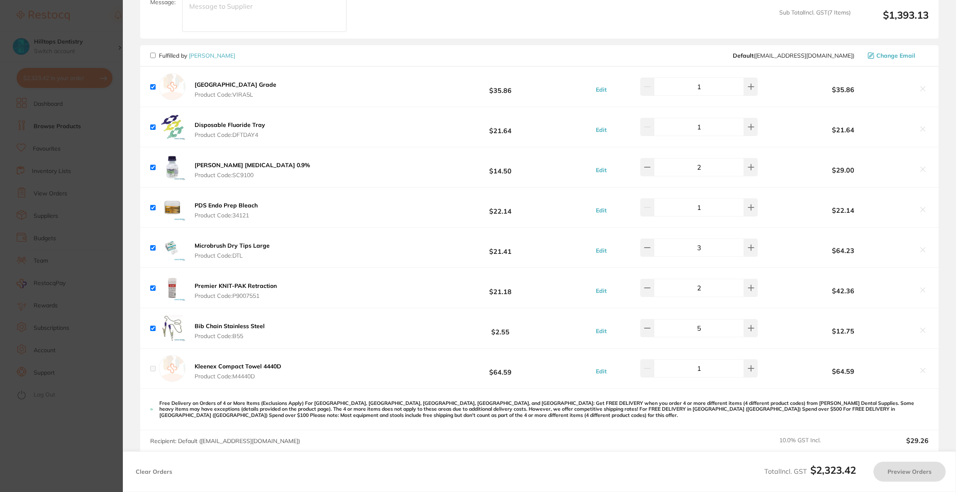
checkbox input "true"
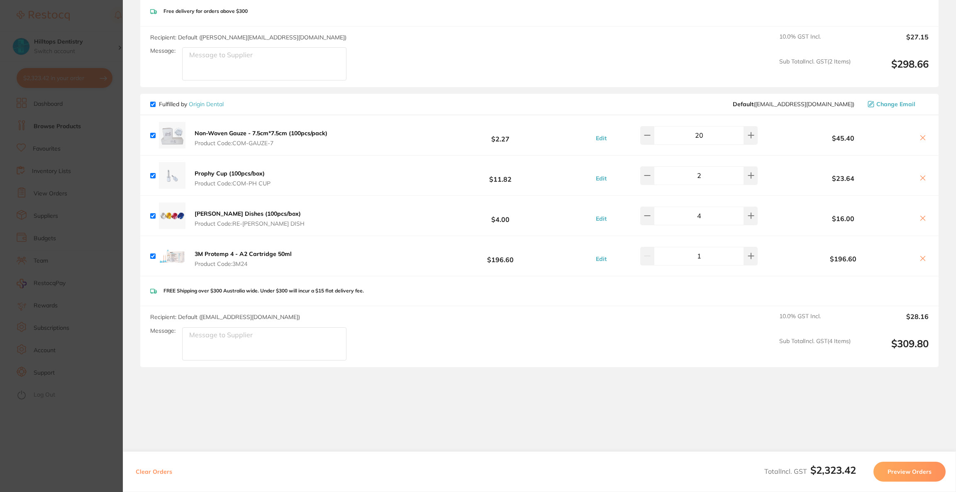
scroll to position [1079, 0]
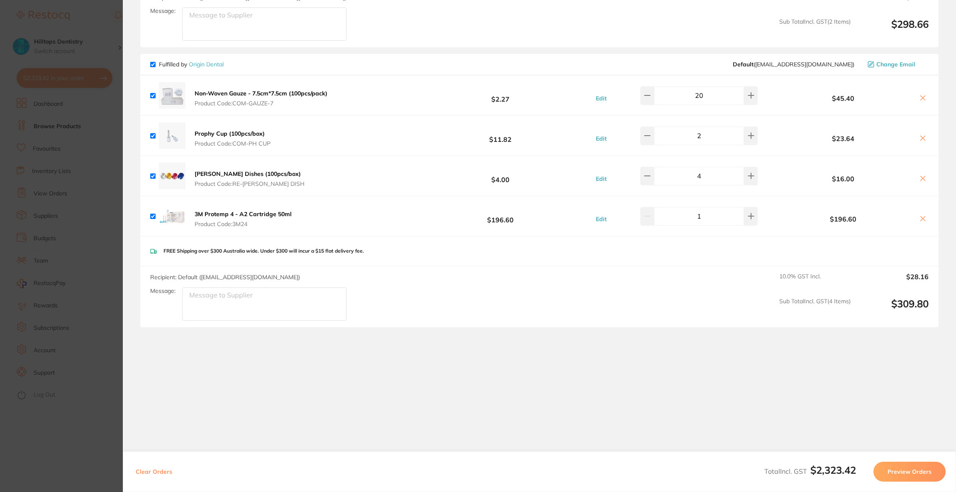
click at [899, 462] on div "Clear Orders Total Incl. GST $2,323.42 Preview Orders" at bounding box center [539, 472] width 833 height 41
click at [901, 471] on button "Preview Orders" at bounding box center [910, 472] width 72 height 20
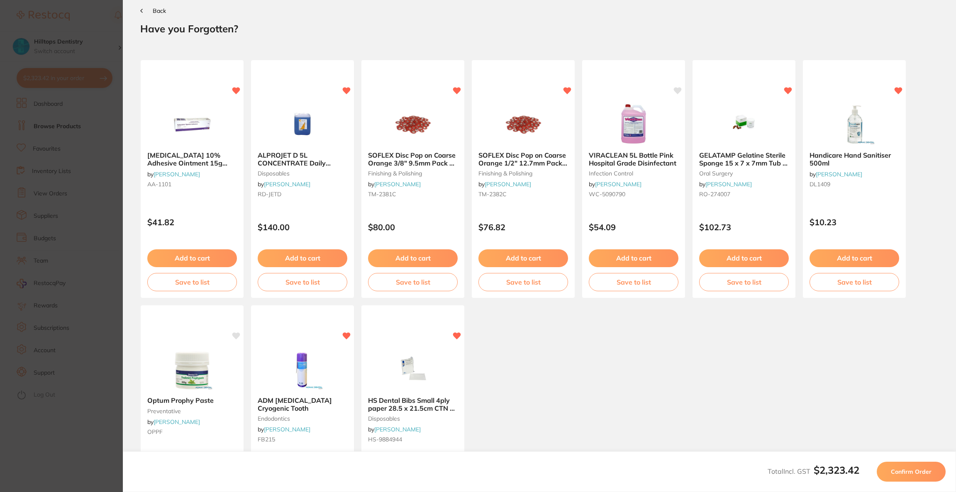
scroll to position [0, 0]
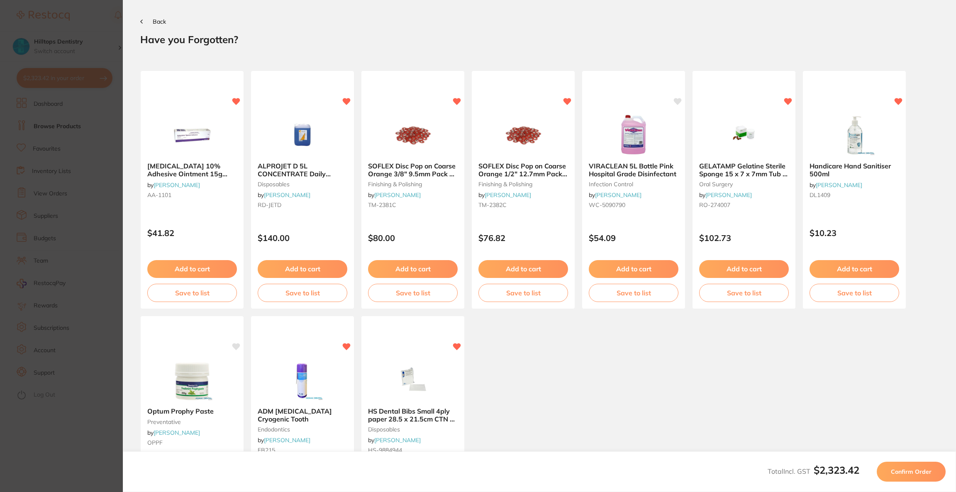
click at [901, 471] on span "Confirm Order" at bounding box center [911, 471] width 41 height 7
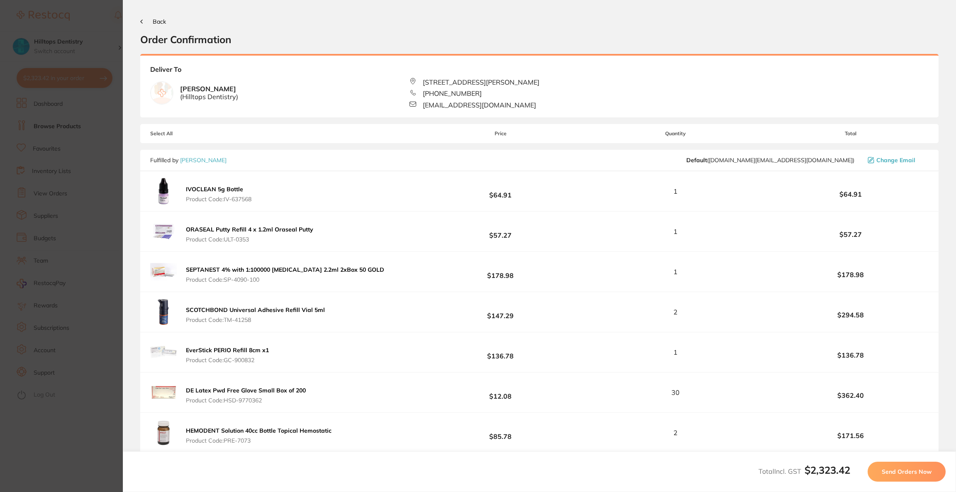
click at [901, 471] on span "Send Orders Now" at bounding box center [907, 471] width 50 height 7
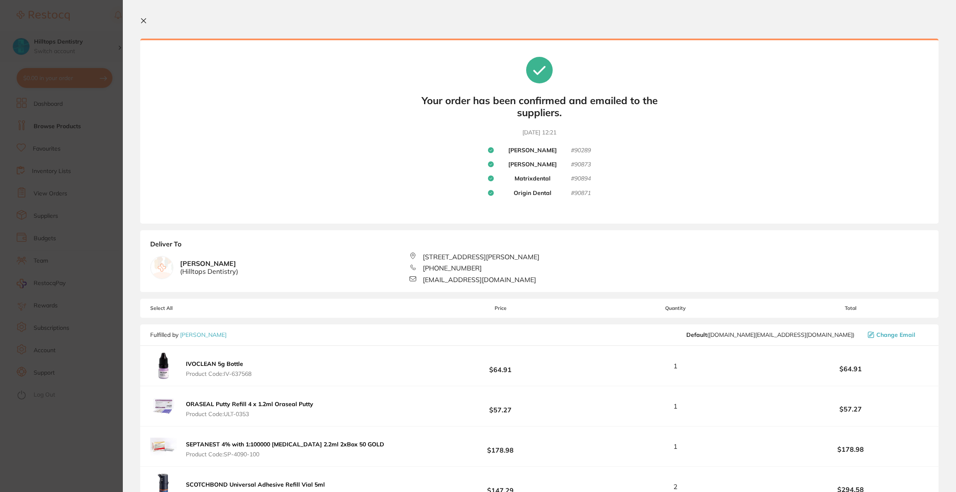
click at [59, 39] on section "Update RRP Set your pre negotiated price for this item. Item Agreed RRP (excl. …" at bounding box center [478, 246] width 956 height 492
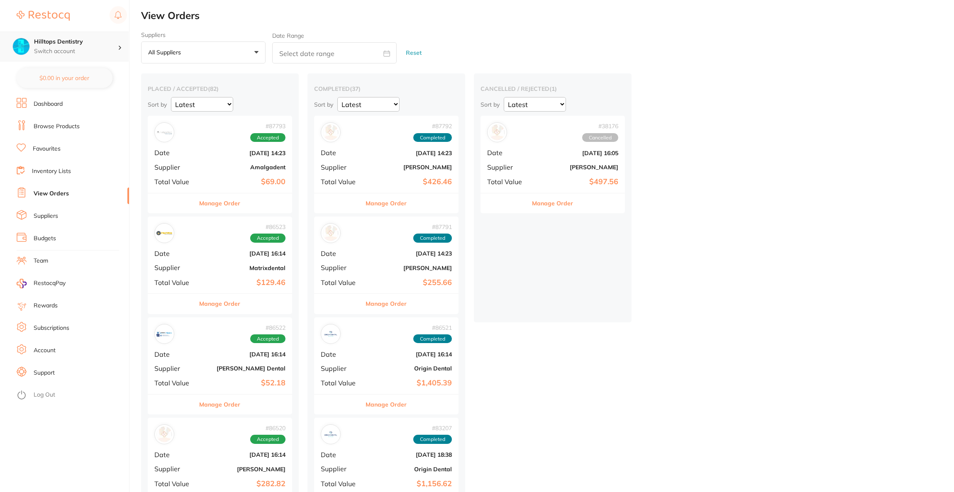
click at [88, 47] on p "Switch account" at bounding box center [76, 51] width 84 height 8
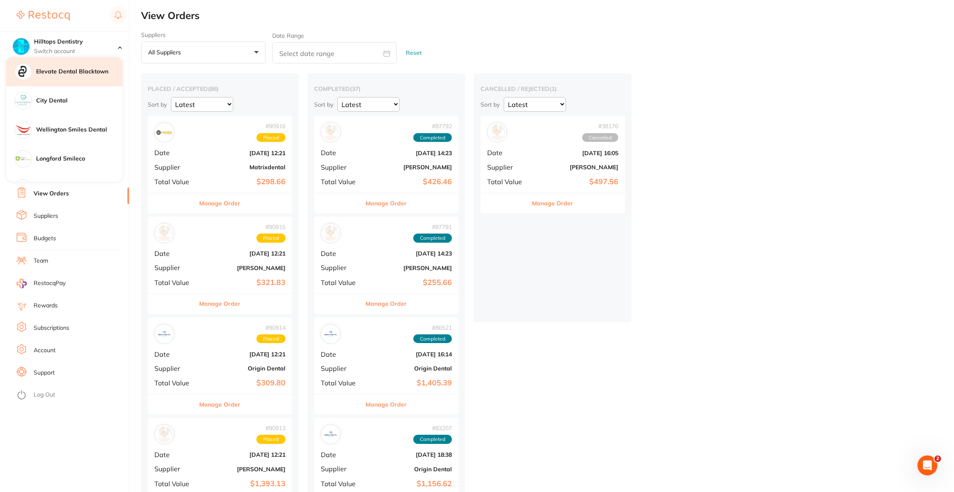
scroll to position [498, 0]
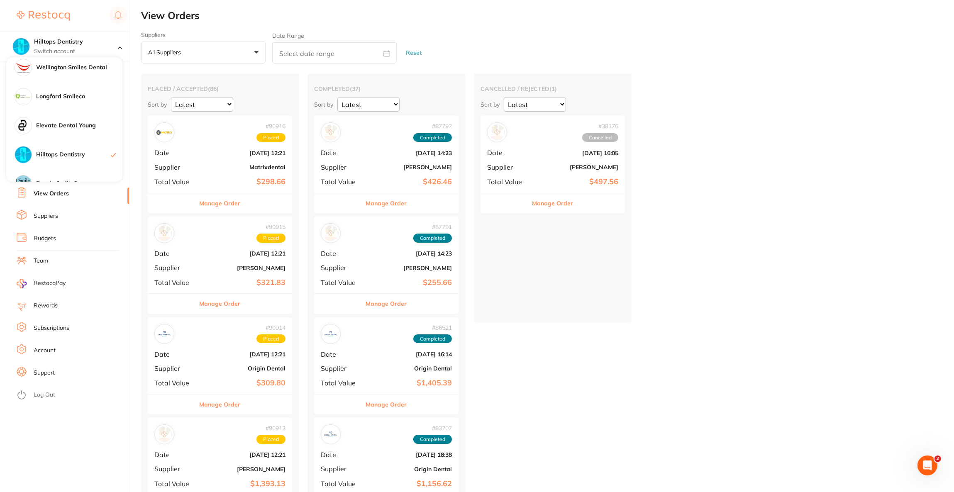
click at [86, 128] on h4 "Elevate Dental Young" at bounding box center [79, 126] width 86 height 8
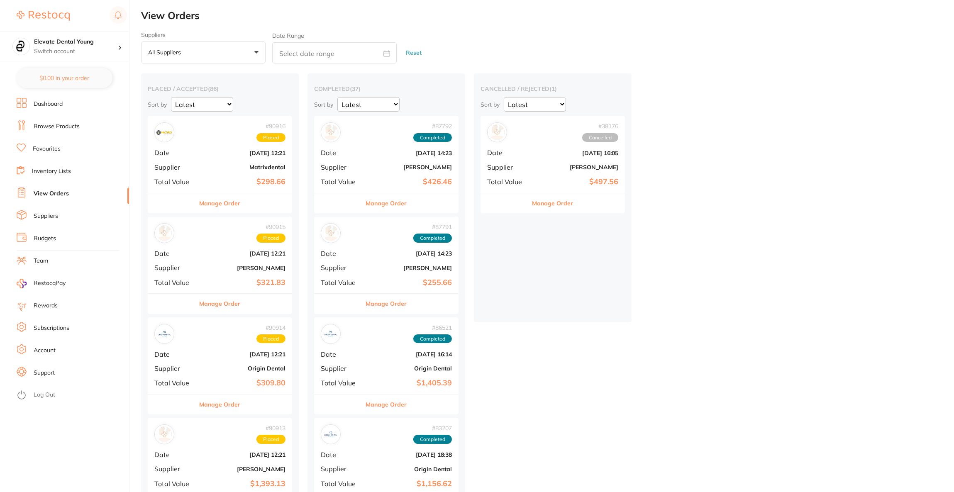
checkbox input "false"
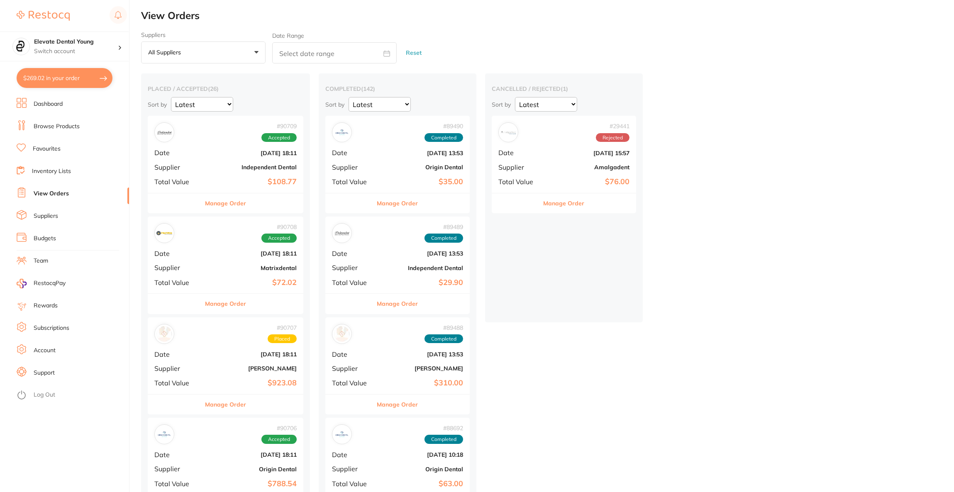
click at [67, 77] on button "$269.02 in your order" at bounding box center [65, 78] width 96 height 20
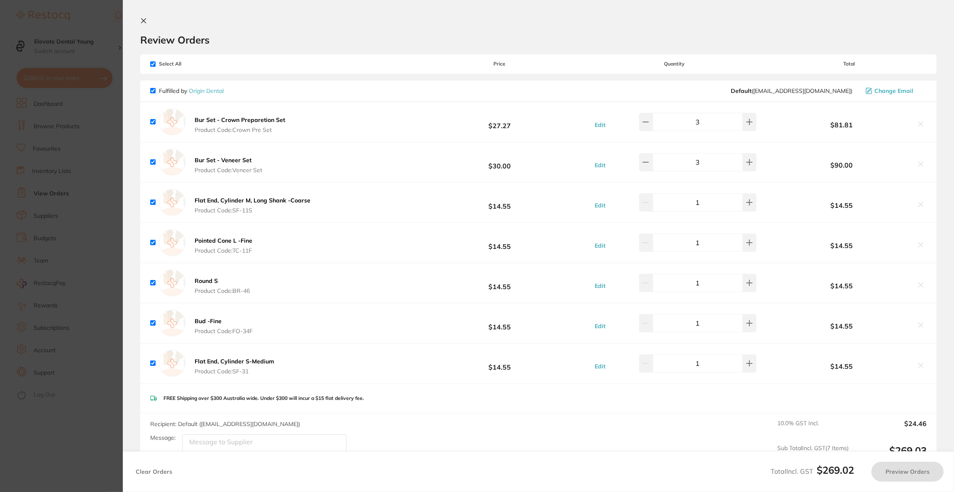
checkbox input "true"
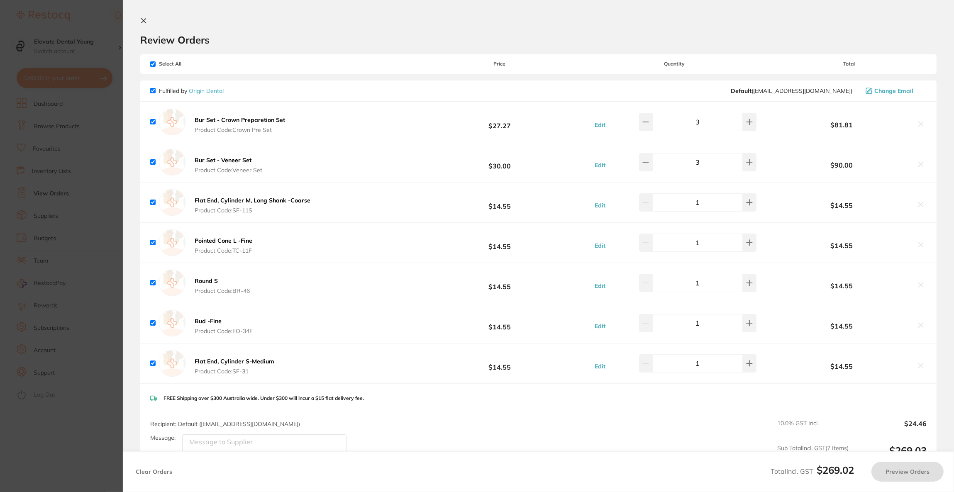
checkbox input "true"
